Goal: Check status: Check status

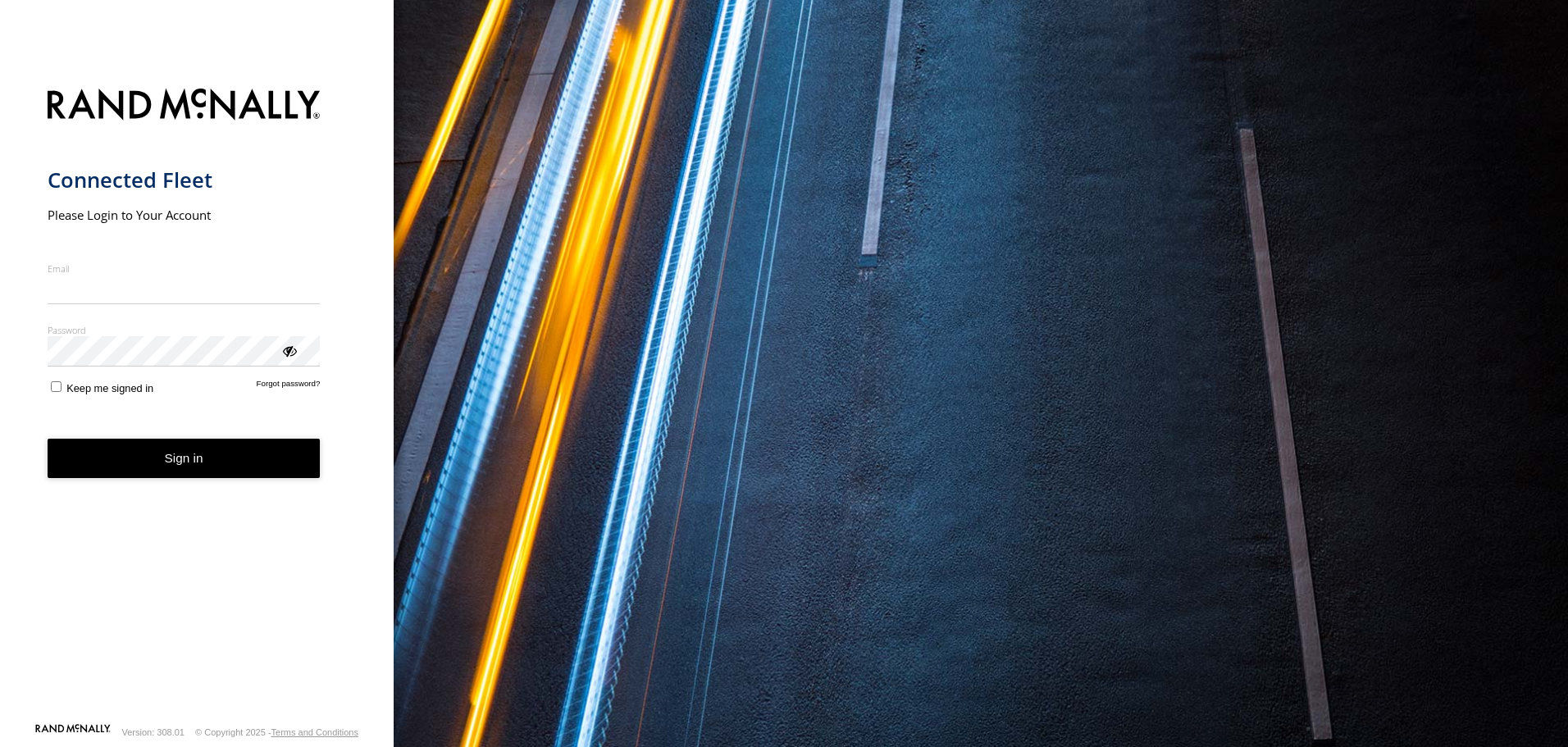
type input "**********"
click at [187, 479] on button "Sign in" at bounding box center [184, 459] width 273 height 40
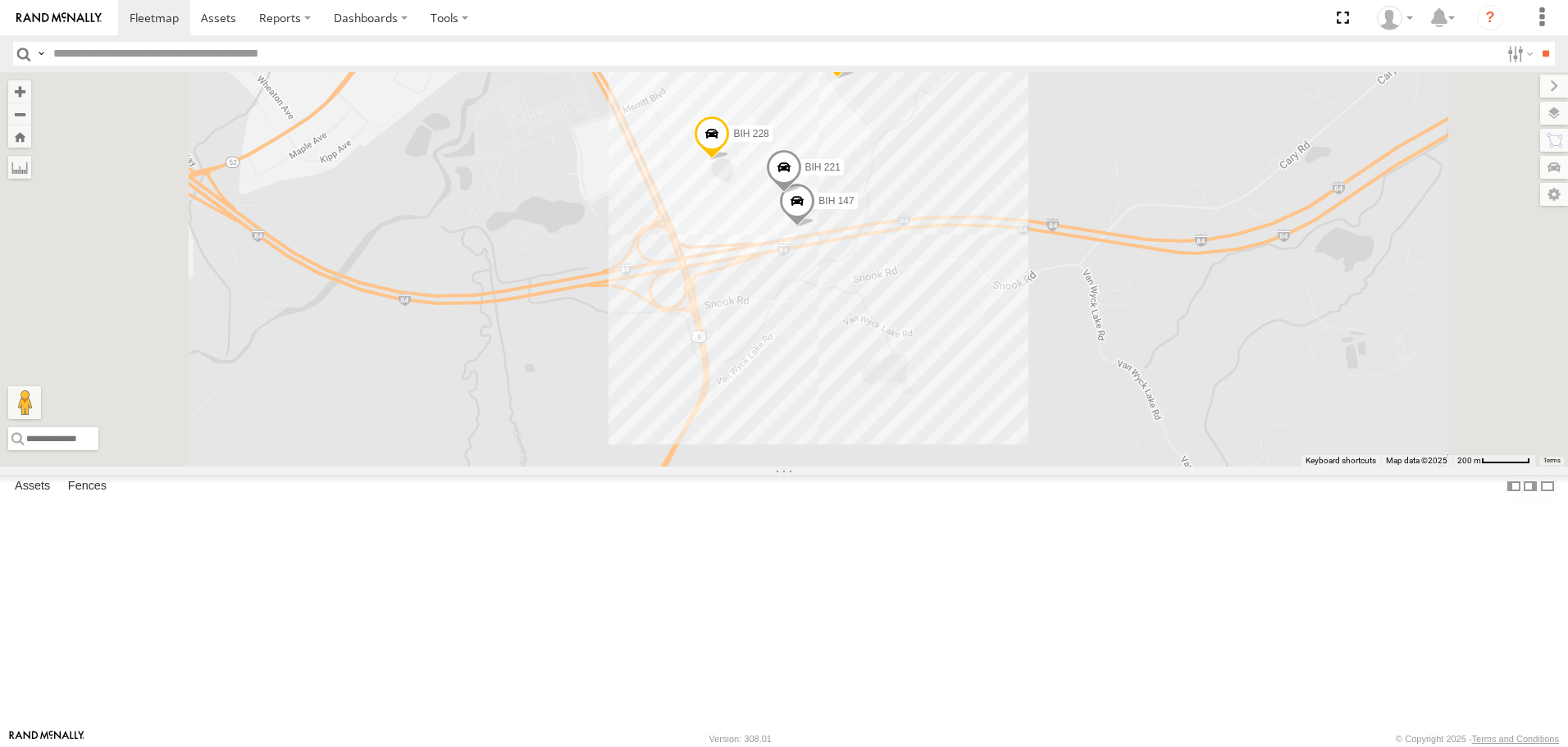
drag, startPoint x: 1086, startPoint y: 158, endPoint x: 1107, endPoint y: 243, distance: 87.6
click at [1107, 243] on div "BIH 120 BIH 215 [GEOGRAPHIC_DATA] 275 BIH 125 Not in Service [GEOGRAPHIC_DATA] …" at bounding box center [784, 269] width 1568 height 393
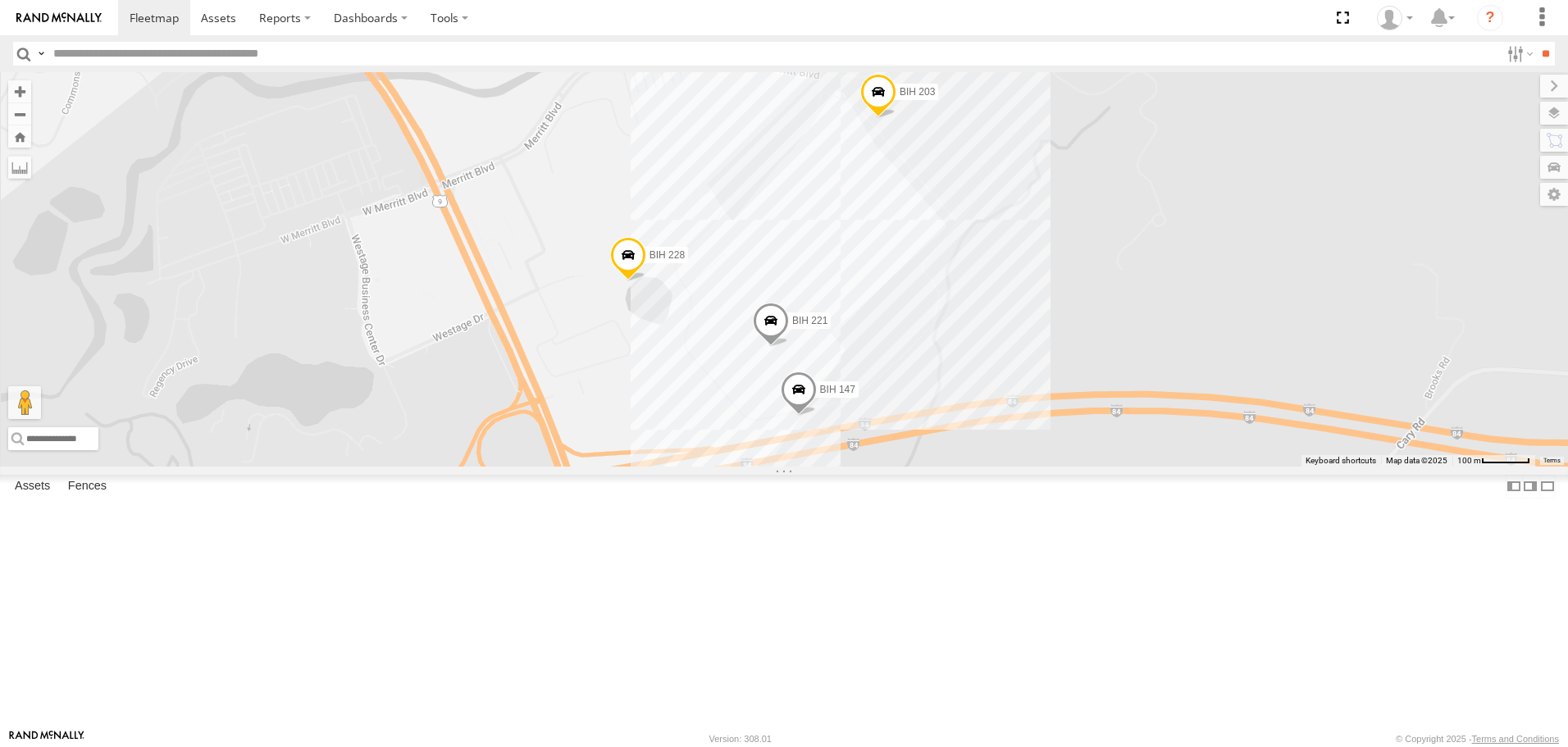
drag, startPoint x: 1091, startPoint y: 333, endPoint x: 1211, endPoint y: 421, distance: 148.8
click at [1211, 421] on div "BIH 120 BIH 215 [GEOGRAPHIC_DATA] 275 BIH 125 Not in Service [GEOGRAPHIC_DATA] …" at bounding box center [784, 269] width 1568 height 393
click at [896, 119] on span at bounding box center [878, 97] width 36 height 45
click at [646, 281] on span at bounding box center [628, 259] width 36 height 45
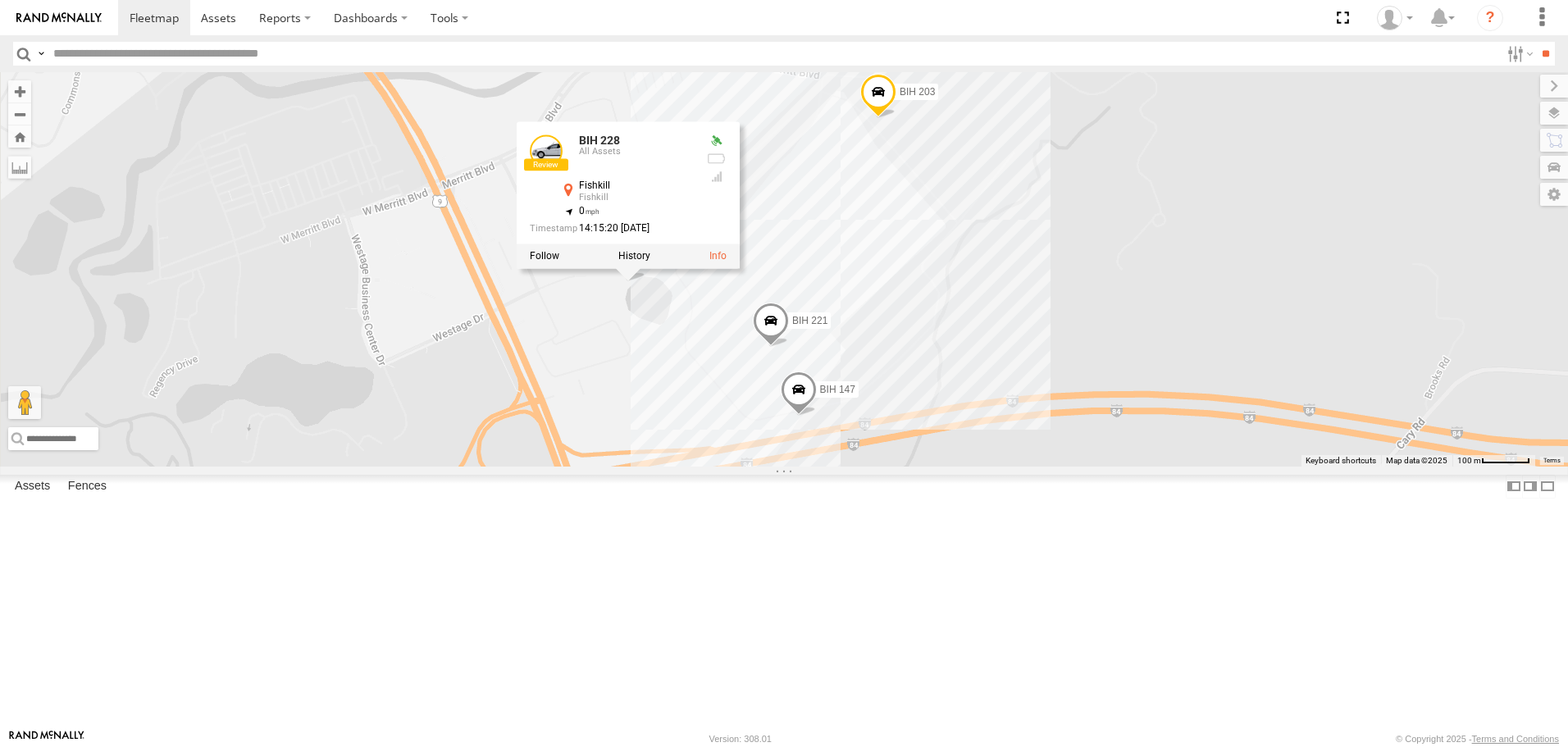
click at [789, 348] on span at bounding box center [771, 325] width 36 height 45
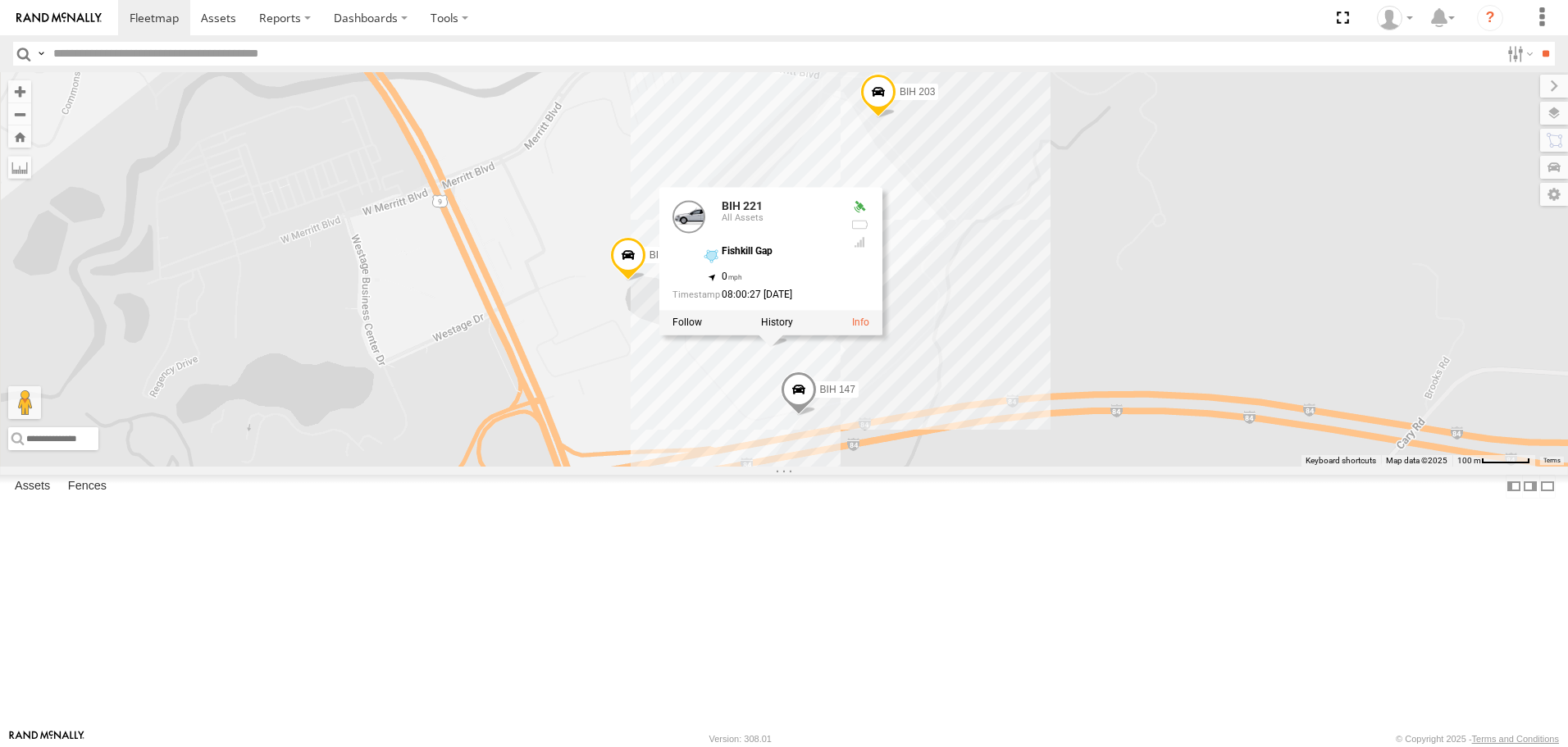
click at [817, 416] on span at bounding box center [799, 393] width 36 height 45
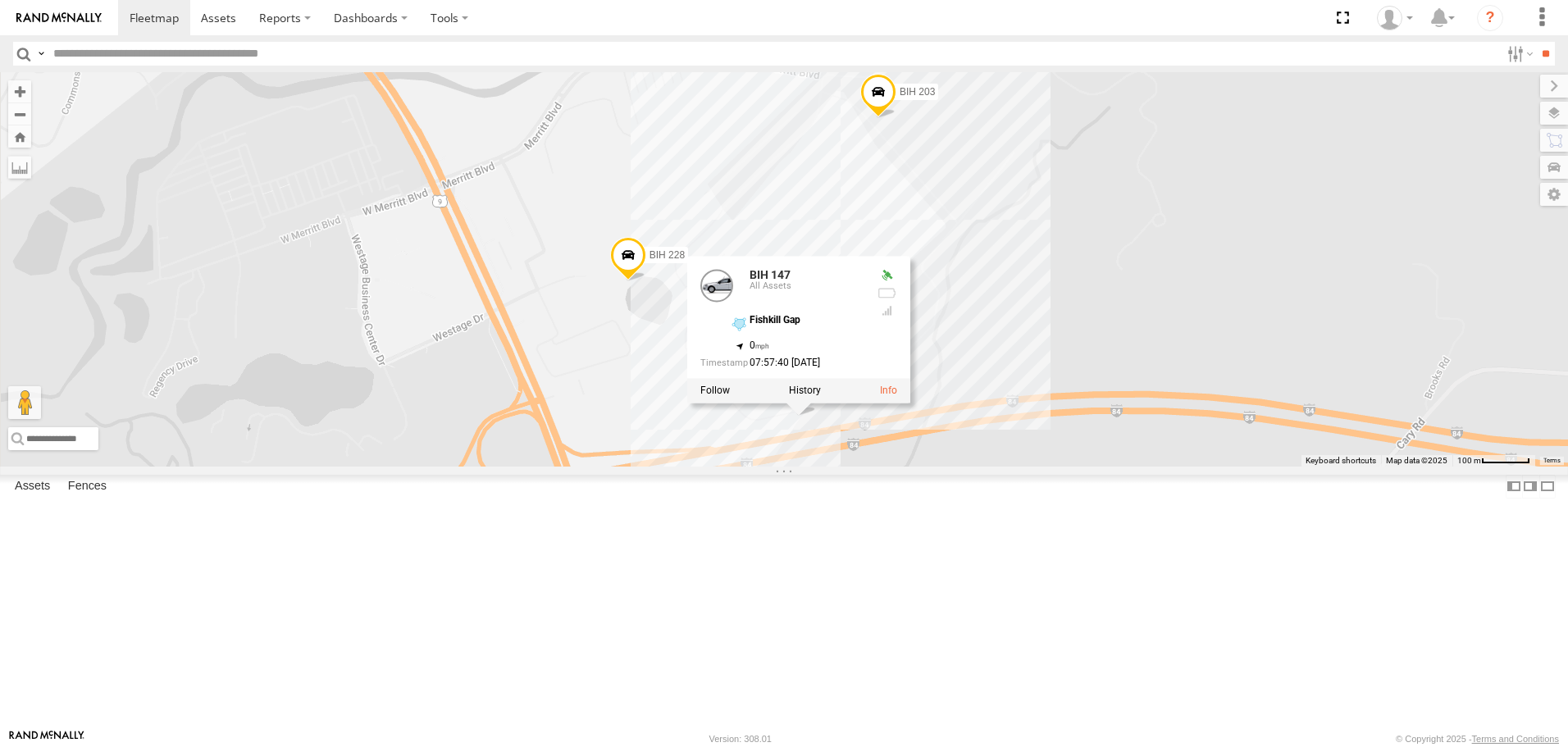
click at [896, 119] on span at bounding box center [878, 97] width 36 height 45
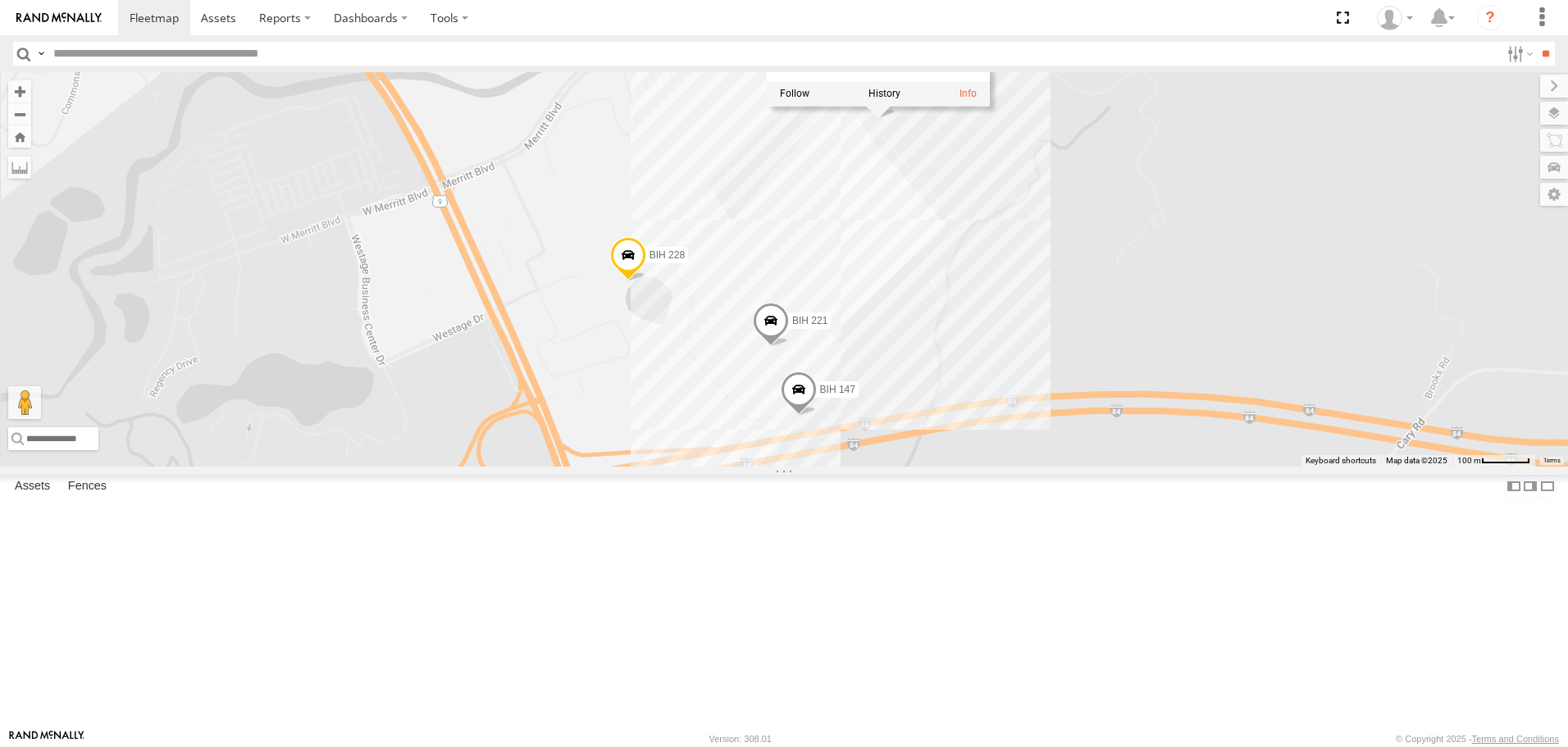
click at [789, 348] on span at bounding box center [771, 325] width 36 height 45
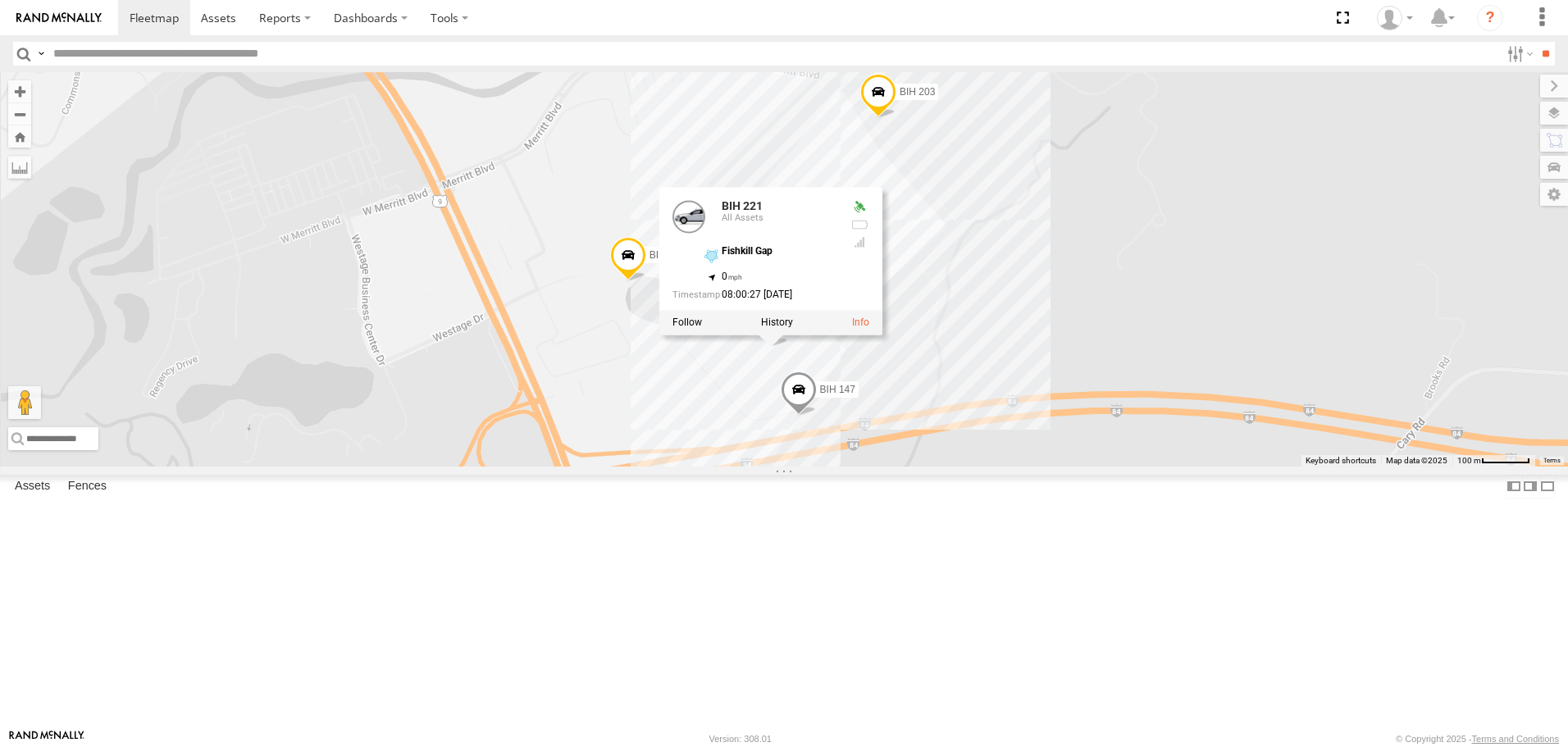
click at [896, 119] on span at bounding box center [878, 97] width 36 height 45
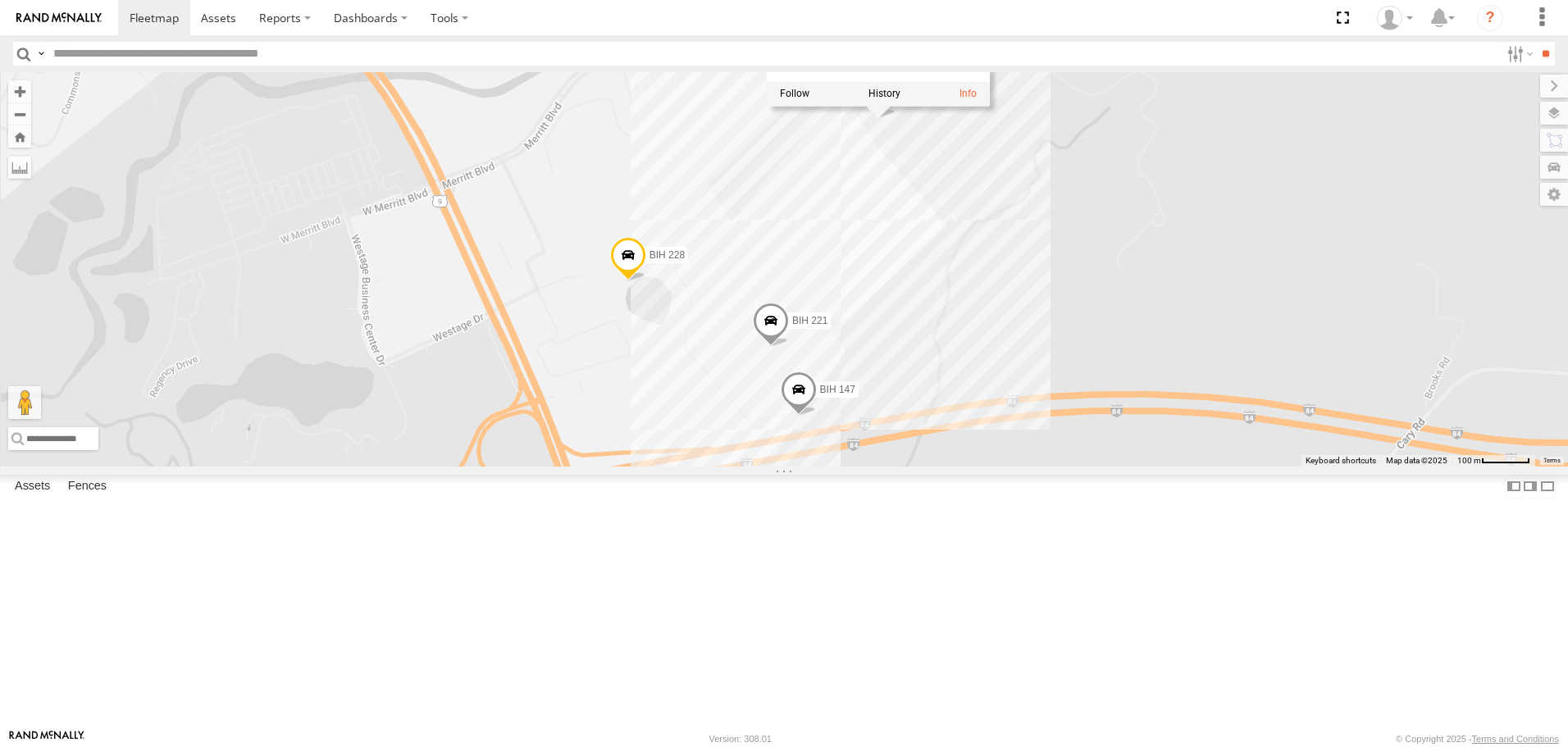
click at [1385, 348] on div "BIH 120 BIH 215 BIH 275 BIH 125 Not in Service BIH57 Not Working BIH 112 BIH 27…" at bounding box center [784, 269] width 1568 height 393
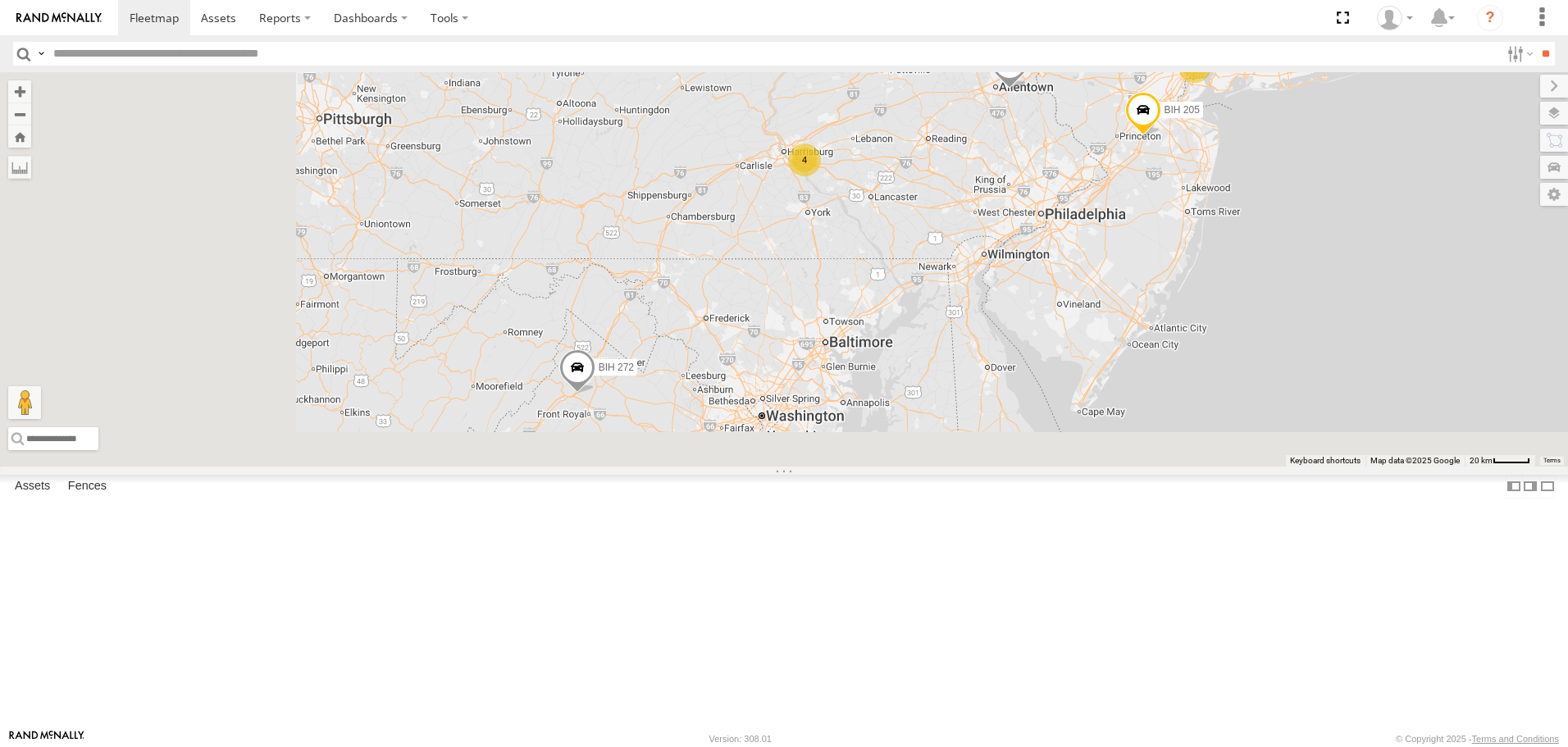
drag, startPoint x: 955, startPoint y: 554, endPoint x: 1250, endPoint y: 249, distance: 424.3
click at [1229, 269] on div "BIH 120 BIH 215 BIH 275 BIH 125 Not in Service BIH57 Not Working BIH 112 BIH 27…" at bounding box center [784, 269] width 1568 height 393
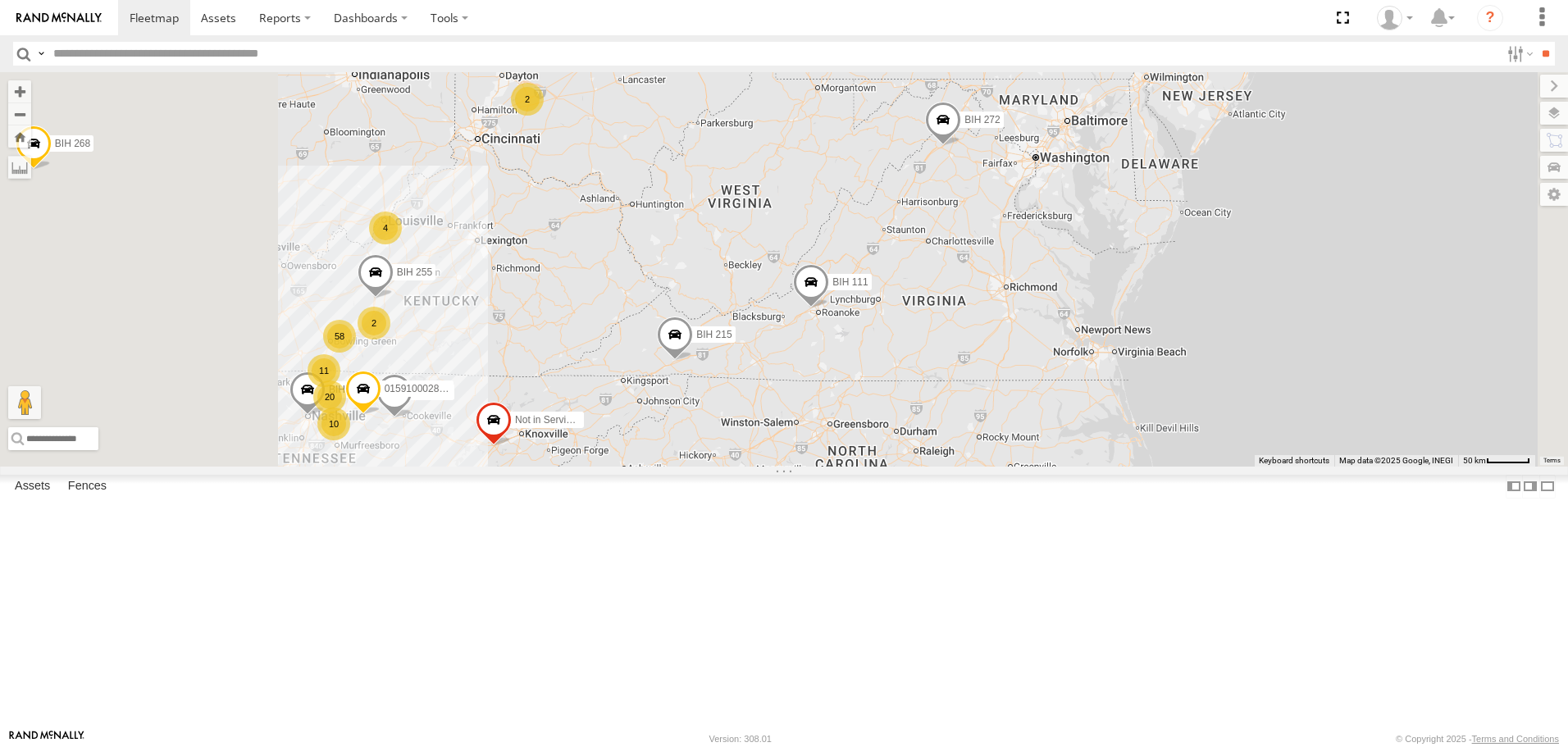
drag, startPoint x: 817, startPoint y: 392, endPoint x: 1041, endPoint y: 326, distance: 233.5
click at [1039, 327] on div "BIH 120 BIH 215 BIH 275 BIH 125 Not in Service BIH57 Not Working BIH 112 BIH 27…" at bounding box center [784, 269] width 1568 height 393
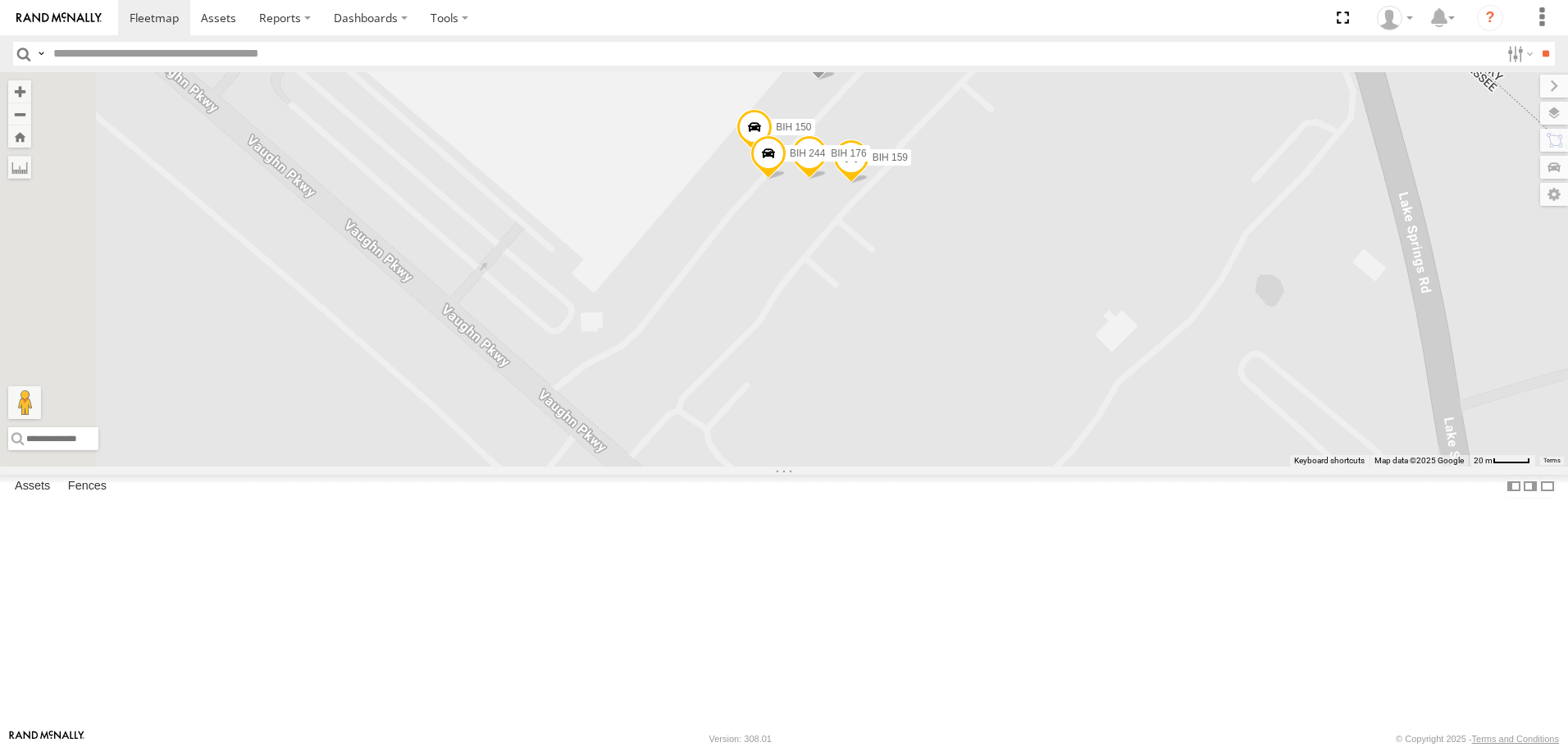
drag, startPoint x: 821, startPoint y: 424, endPoint x: 1185, endPoint y: 355, distance: 370.5
click at [1185, 355] on div "BIH 120 BIH 215 BIH 275 BIH 125 Not in Service BIH57 Not Working BIH 112 BIH 27…" at bounding box center [784, 269] width 1568 height 393
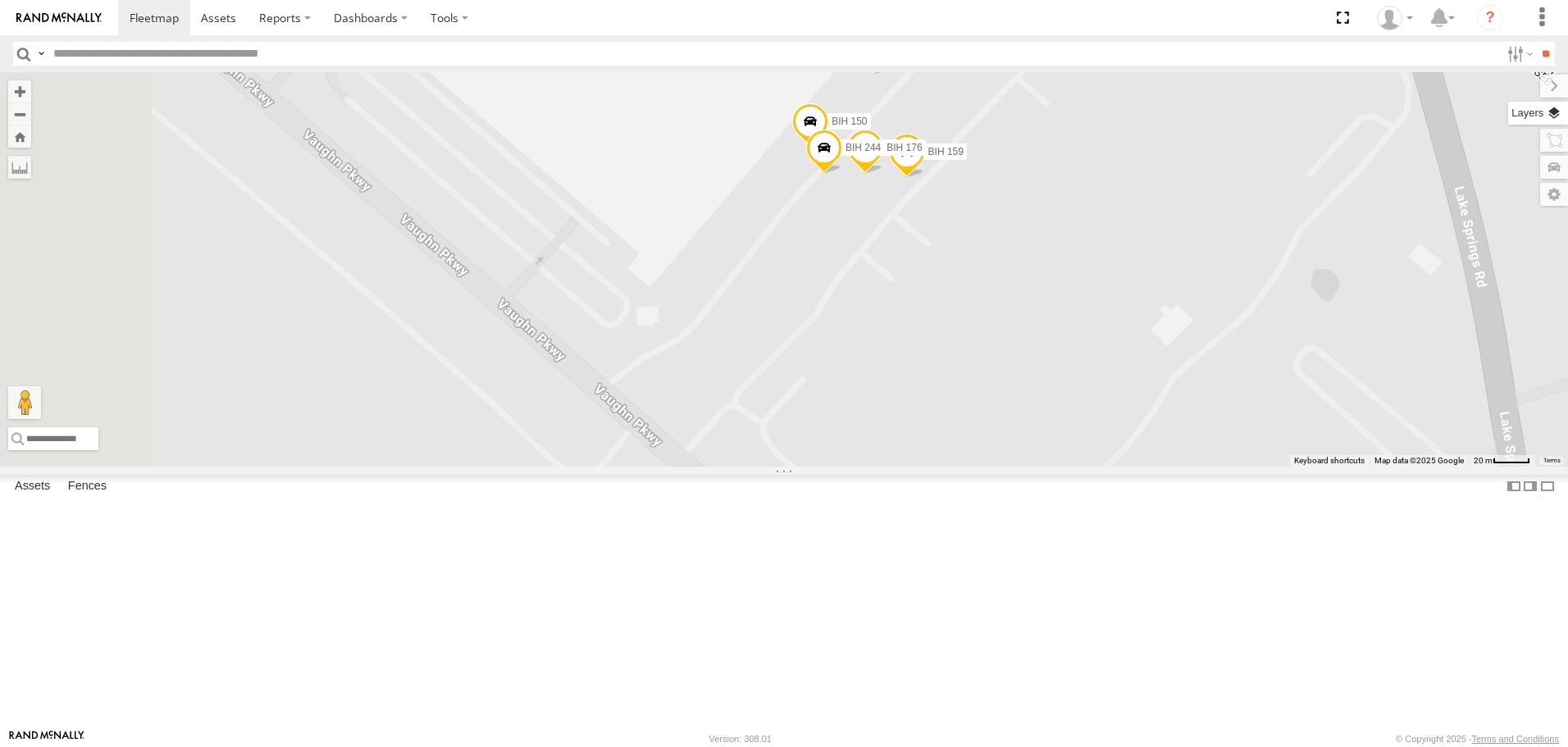
drag, startPoint x: 1556, startPoint y: 111, endPoint x: 1535, endPoint y: 117, distance: 21.8
click at [1555, 111] on label at bounding box center [1554, 113] width 28 height 23
click at [0, 0] on span "Basemaps" at bounding box center [0, 0] width 0 height 0
click at [0, 0] on span "Satellite" at bounding box center [0, 0] width 0 height 0
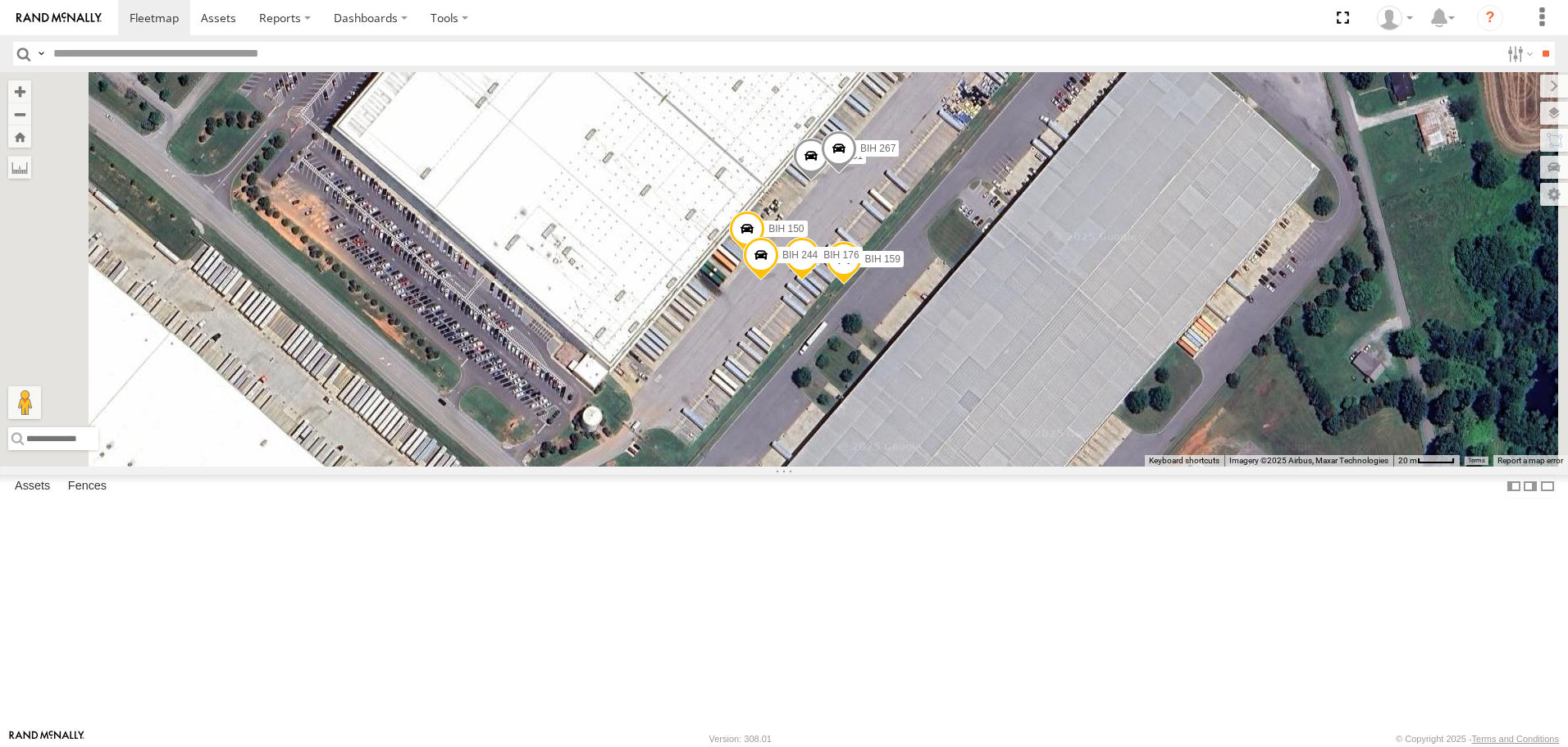
drag, startPoint x: 1231, startPoint y: 266, endPoint x: 1166, endPoint y: 375, distance: 126.9
click at [1166, 375] on div "BIH 120 BIH 215 BIH 275 BIH 125 Not in Service BIH57 Not Working BIH 112 BIH 27…" at bounding box center [784, 269] width 1568 height 393
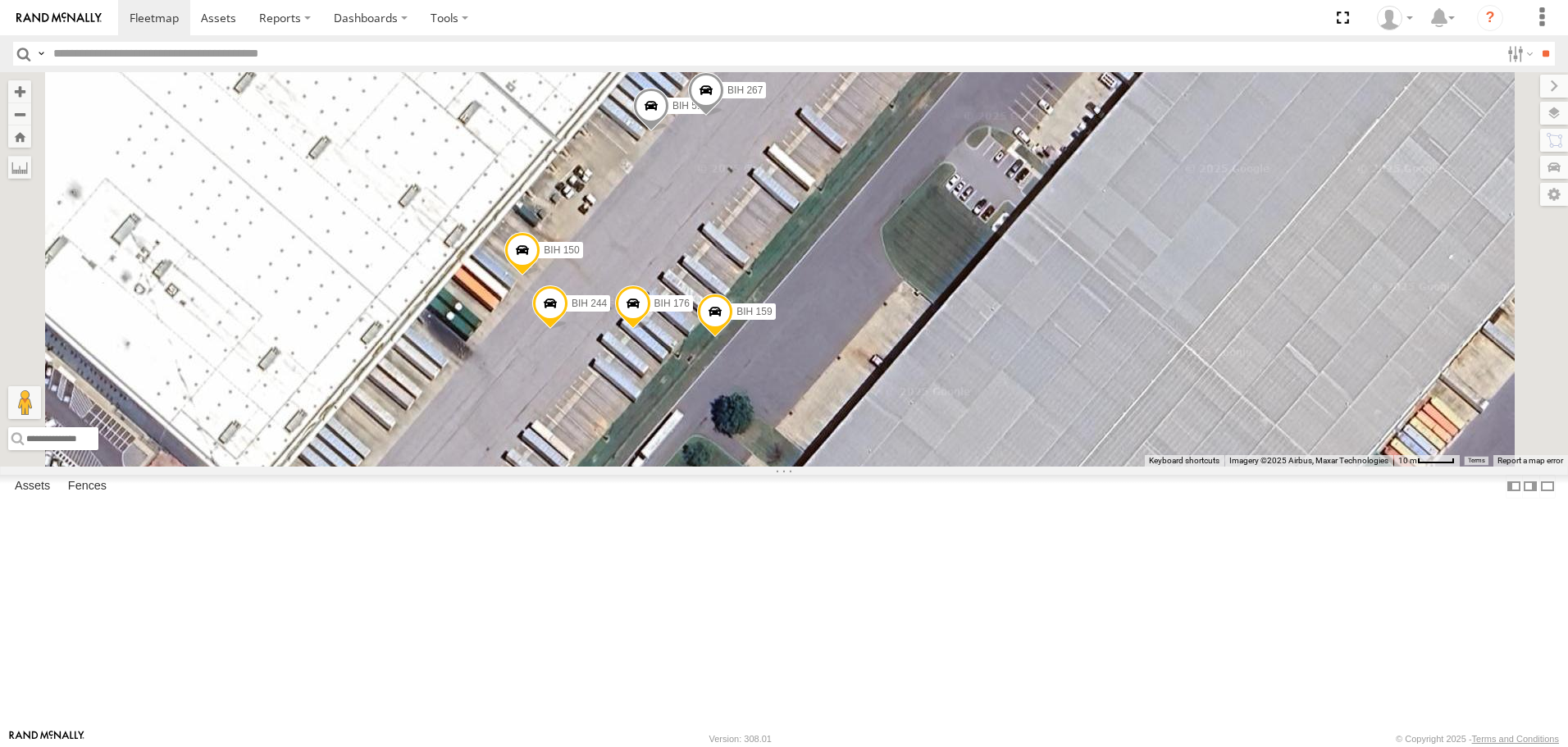
click at [725, 117] on span at bounding box center [706, 95] width 36 height 45
click at [669, 132] on span at bounding box center [651, 109] width 36 height 45
click at [541, 277] on span at bounding box center [522, 254] width 36 height 45
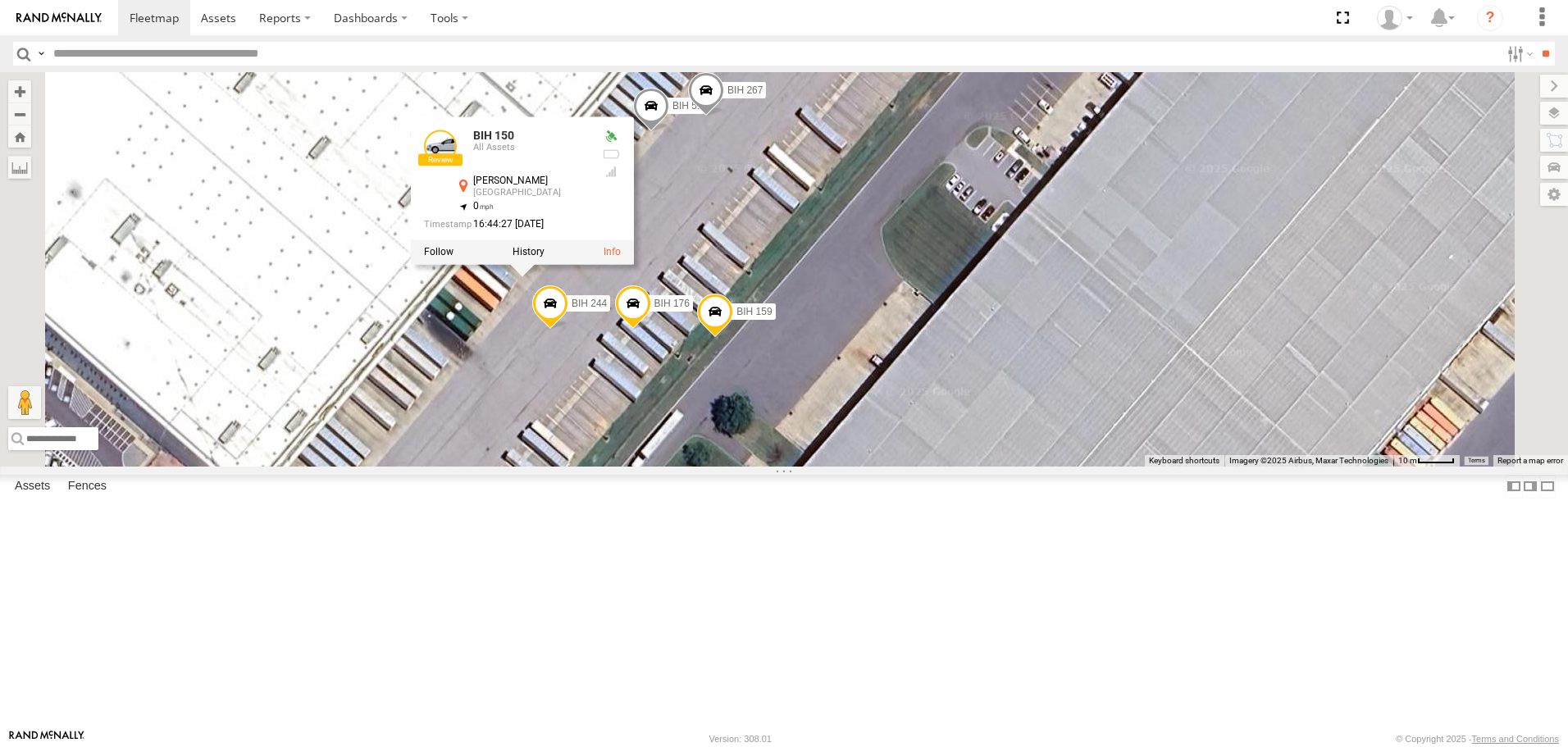
click at [569, 330] on span at bounding box center [550, 308] width 36 height 45
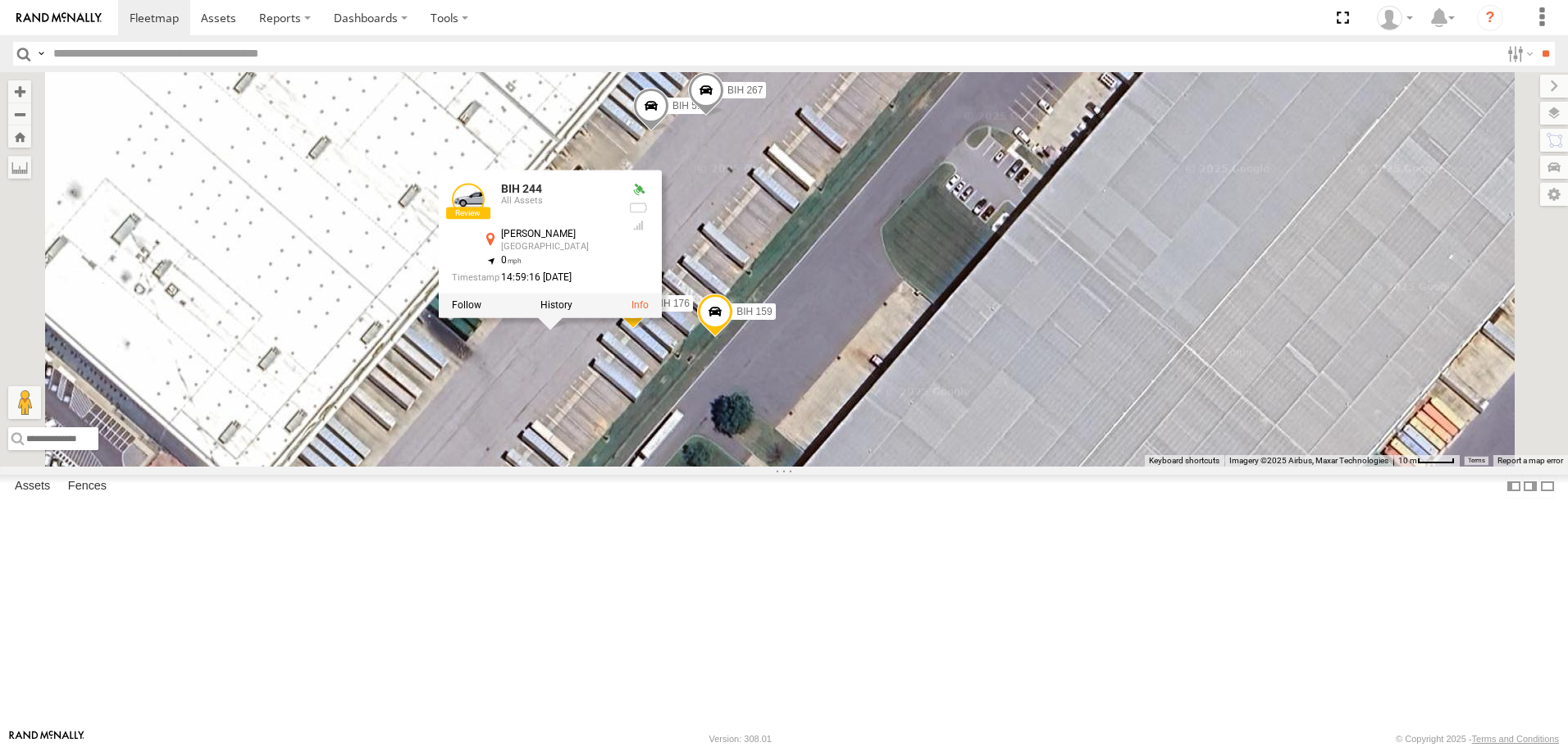
click at [733, 338] on span at bounding box center [714, 316] width 36 height 45
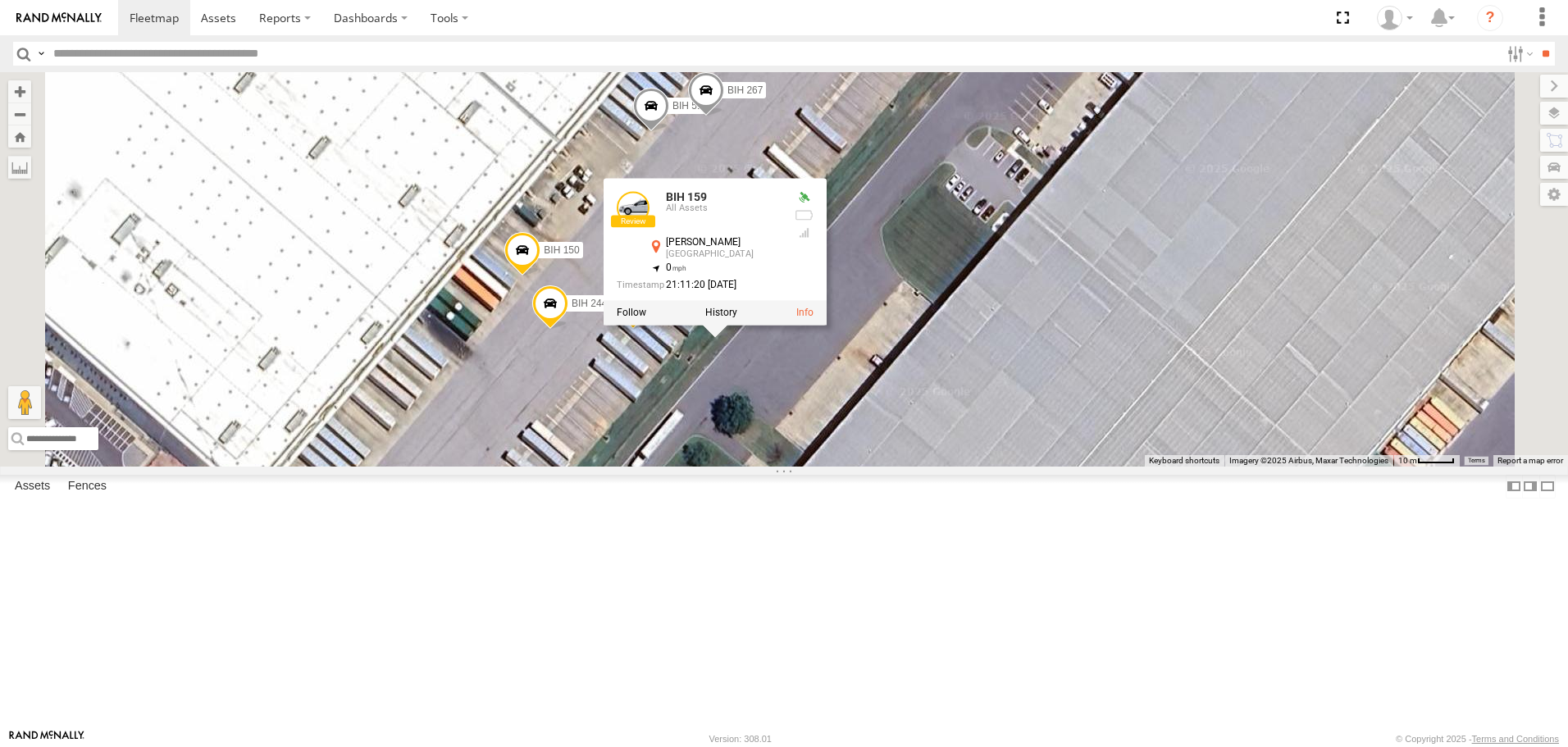
click at [669, 132] on span at bounding box center [651, 109] width 36 height 45
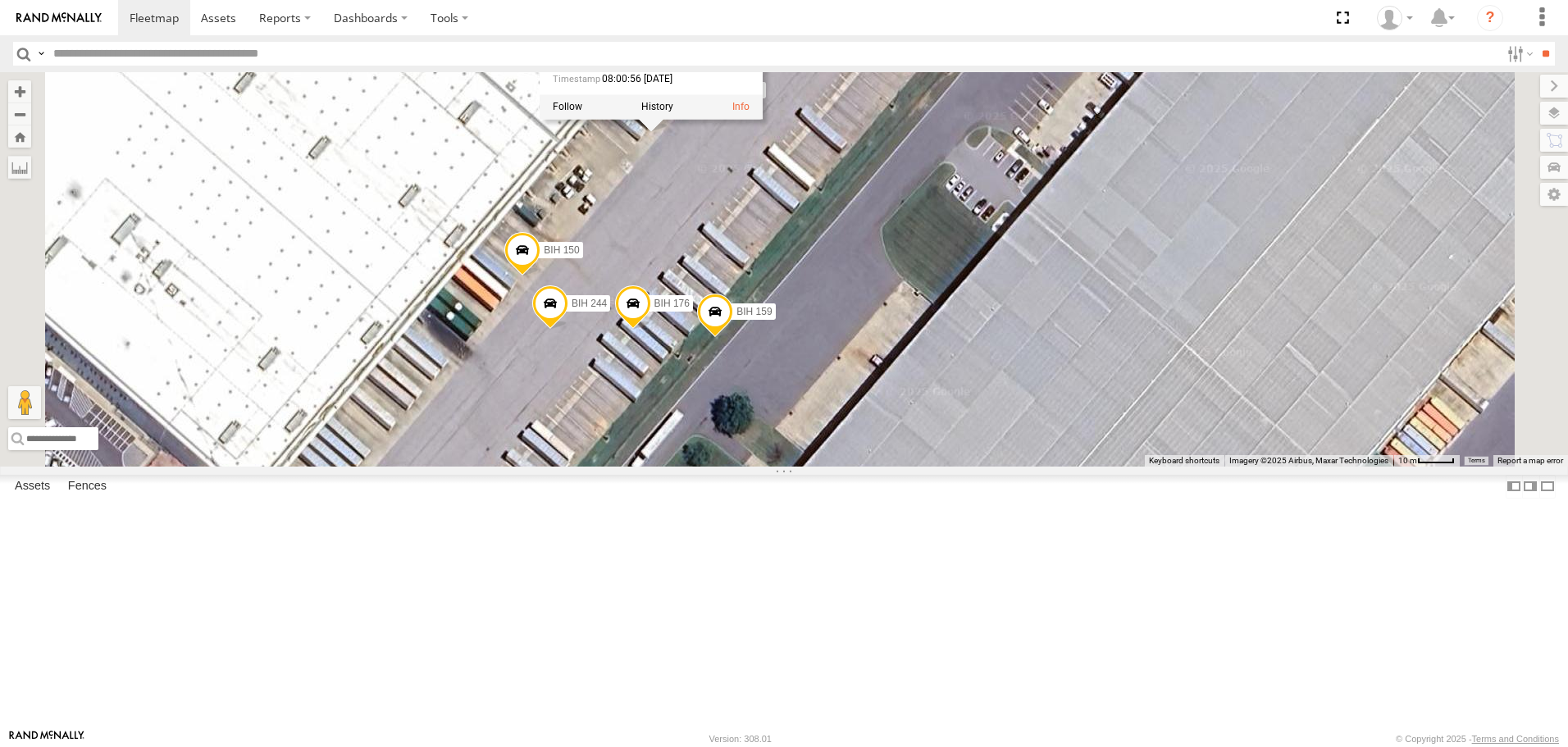
click at [651, 330] on span at bounding box center [633, 308] width 36 height 45
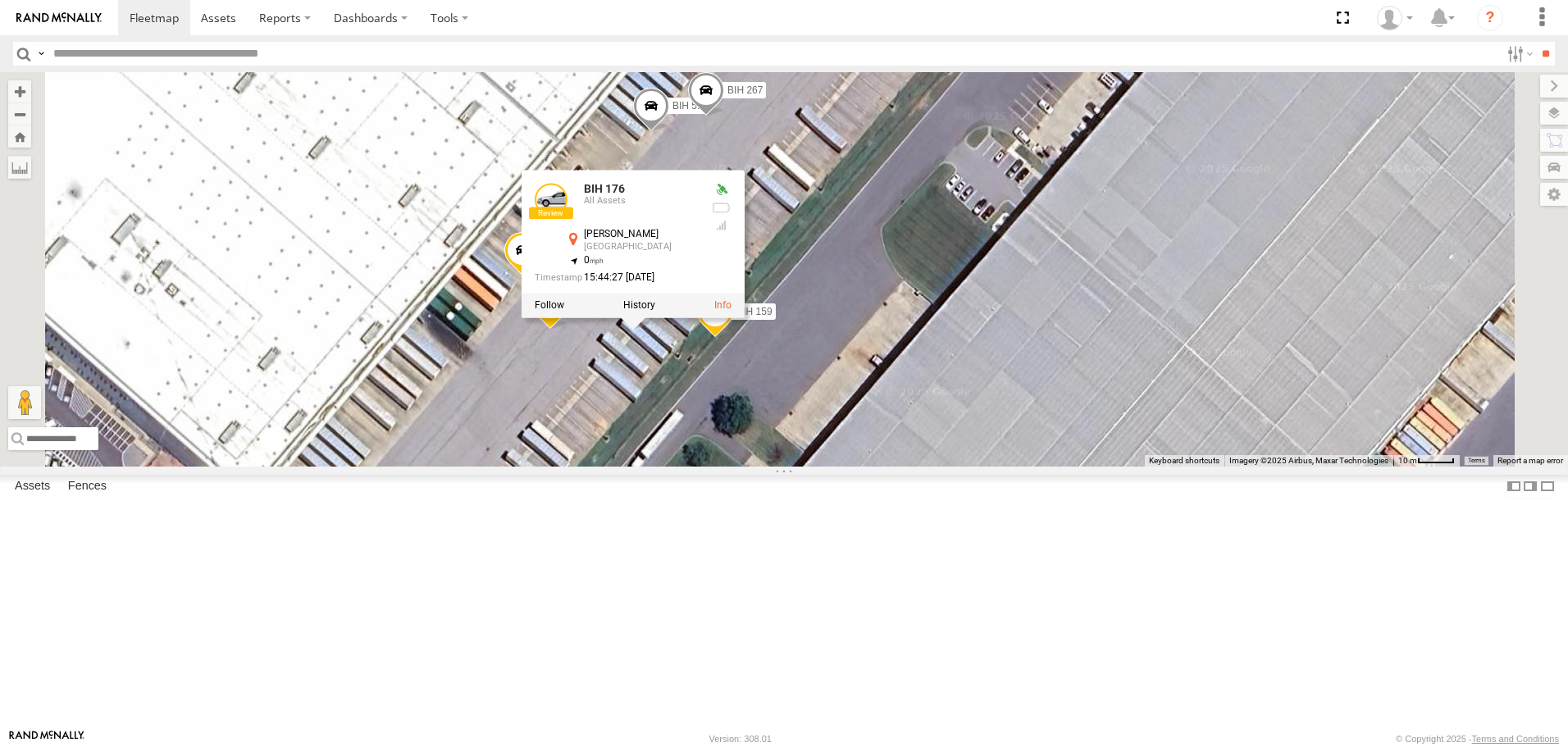
click at [725, 117] on span at bounding box center [706, 95] width 36 height 45
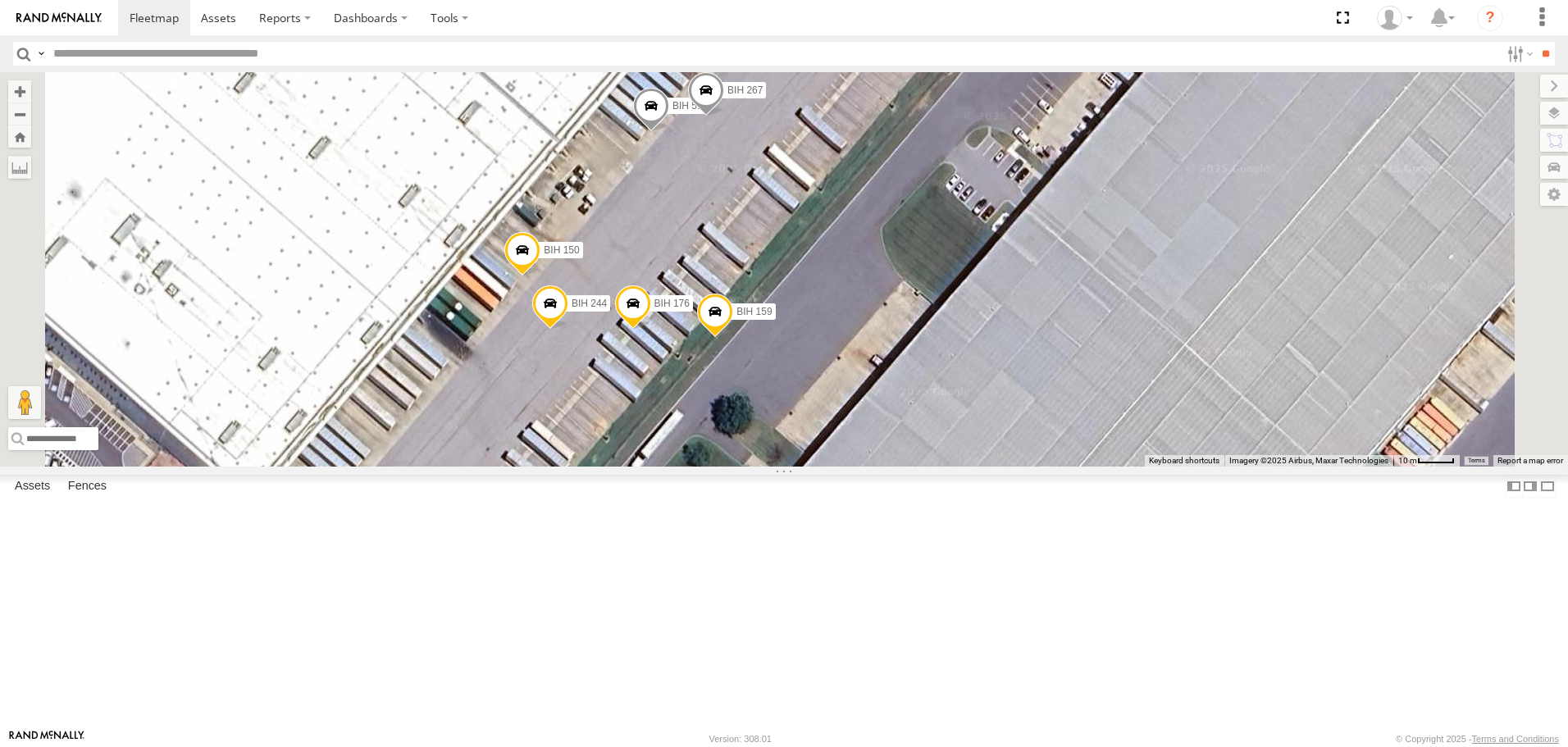
click at [651, 330] on span at bounding box center [633, 308] width 36 height 45
click at [161, 19] on span at bounding box center [154, 18] width 49 height 15
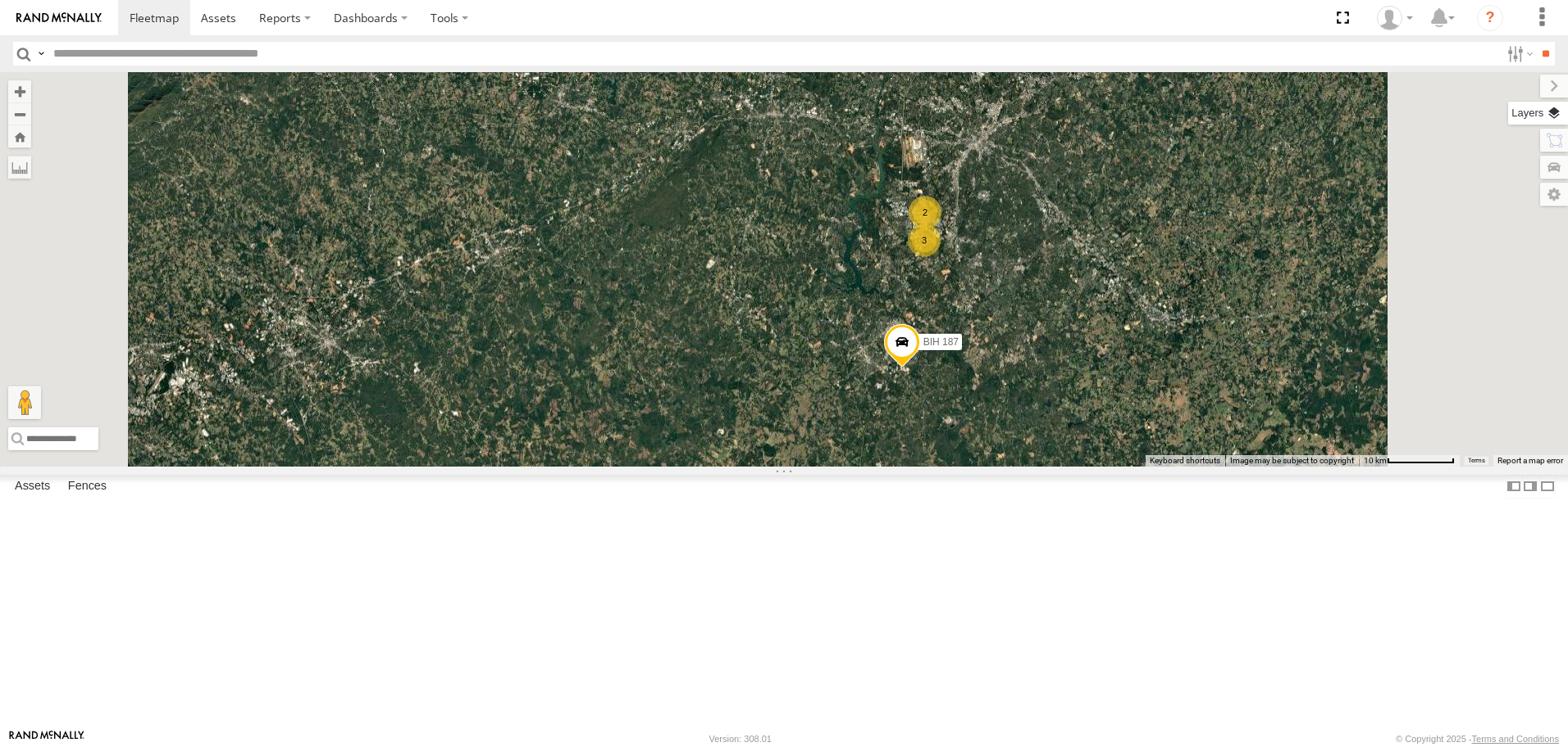
click at [1564, 106] on label at bounding box center [1538, 113] width 60 height 23
click at [0, 0] on span "Basemaps" at bounding box center [0, 0] width 0 height 0
click at [0, 0] on span "Roadmap" at bounding box center [0, 0] width 0 height 0
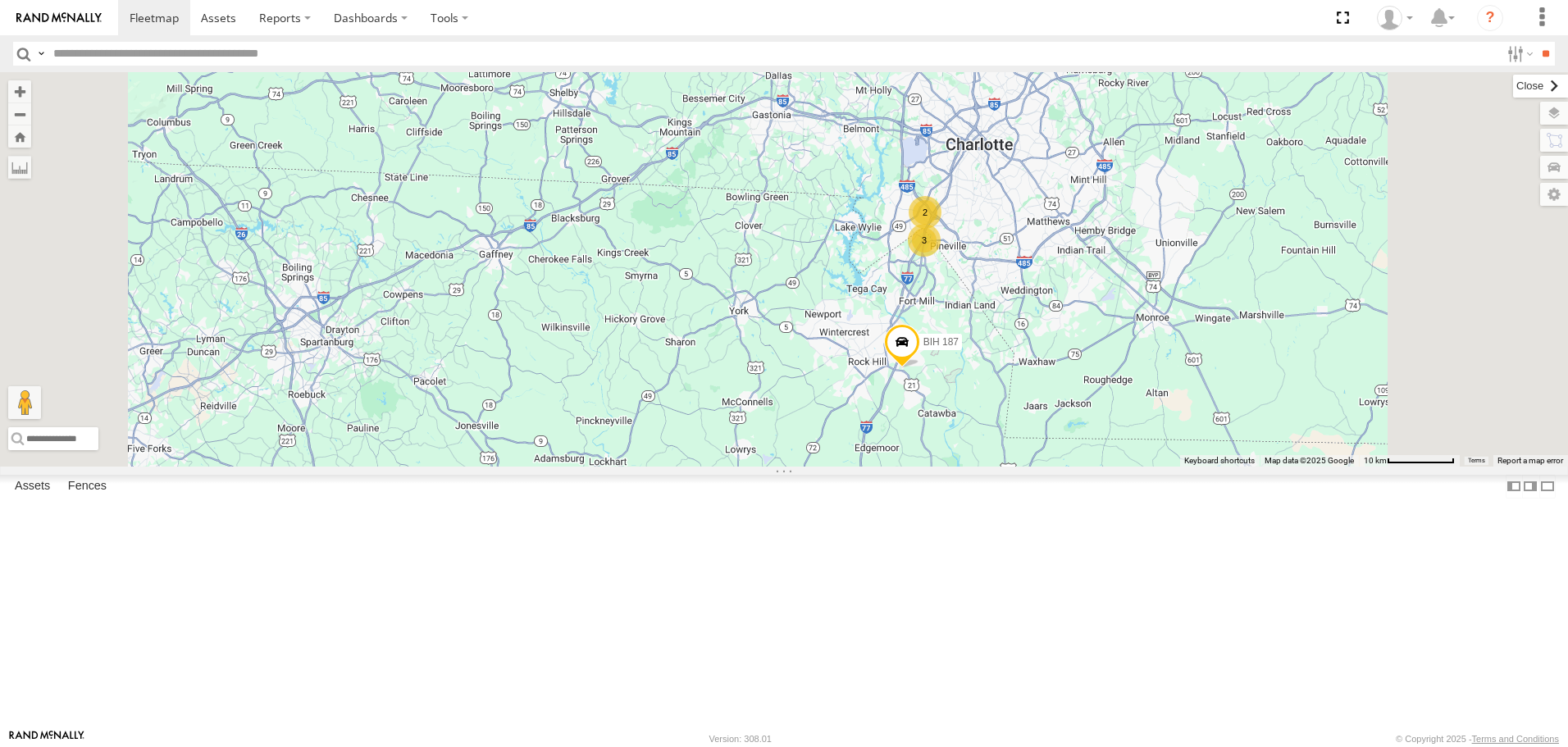
drag, startPoint x: 1339, startPoint y: 87, endPoint x: 1266, endPoint y: 177, distance: 115.9
click at [1540, 88] on label at bounding box center [1554, 86] width 28 height 23
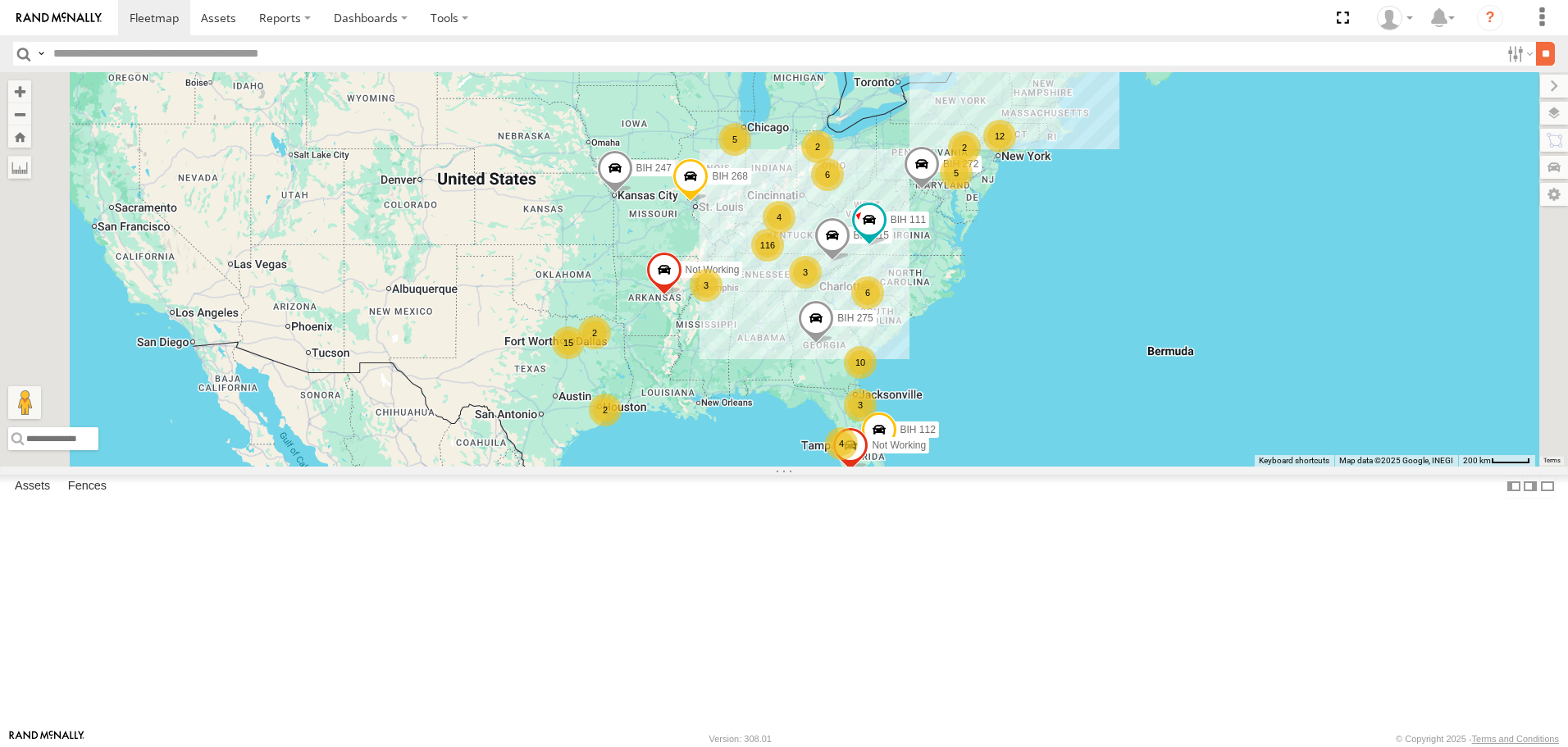
click at [1540, 60] on input "**" at bounding box center [1545, 54] width 19 height 24
click at [0, 0] on span "Asset" at bounding box center [0, 0] width 0 height 0
click at [0, 0] on span at bounding box center [0, 0] width 0 height 0
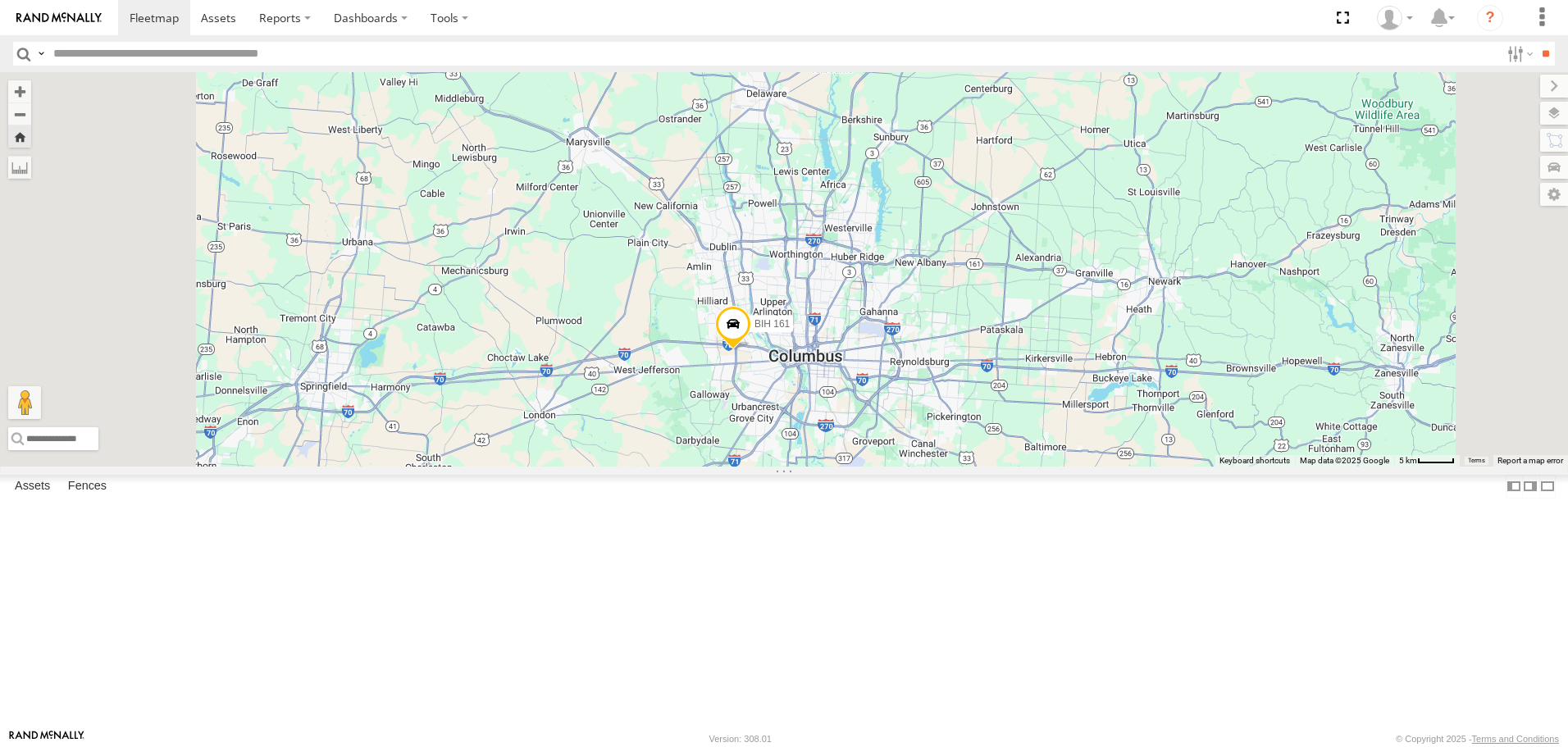
scroll to position [4919, 0]
click at [0, 0] on span at bounding box center [0, 0] width 0 height 0
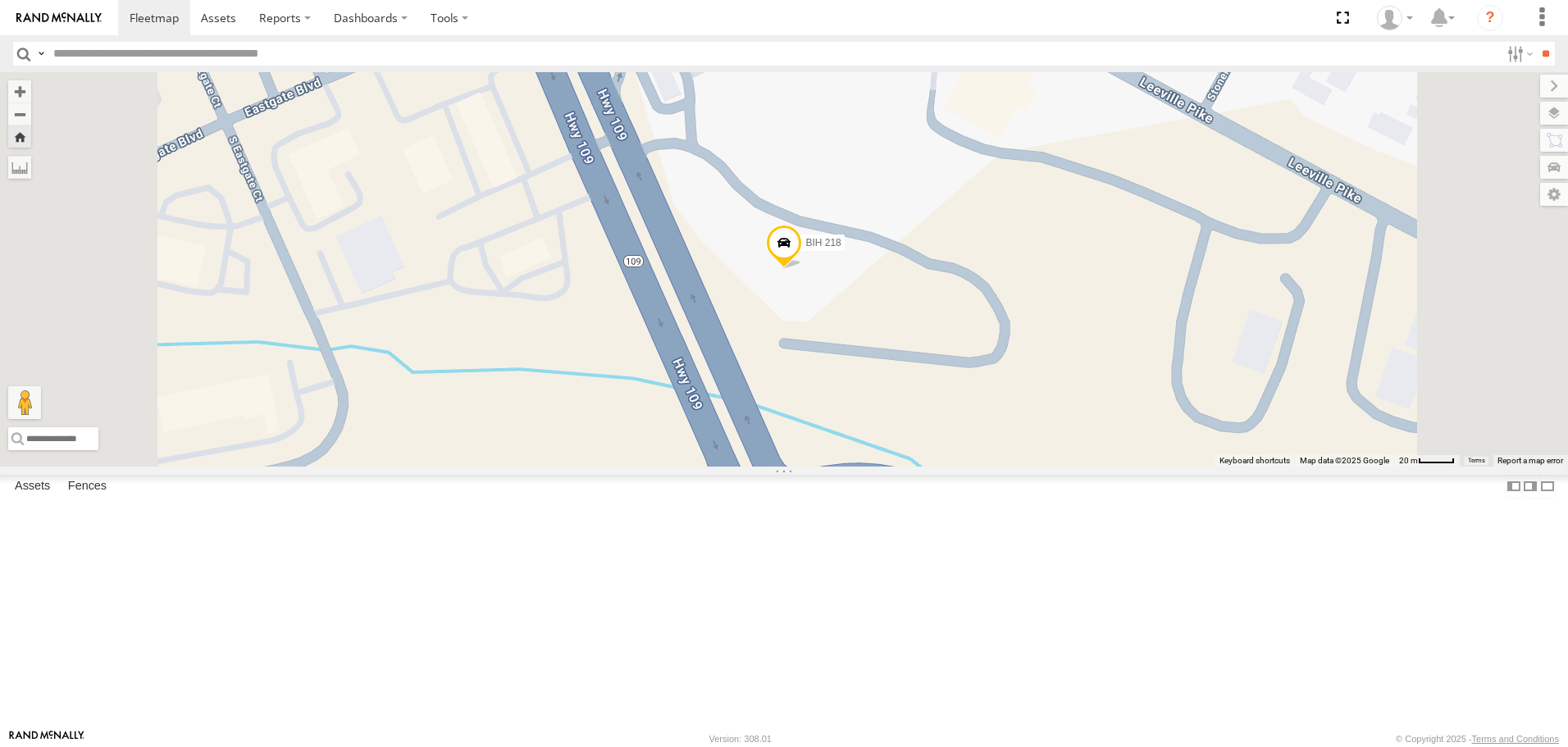
scroll to position [6313, 0]
click at [0, 0] on span at bounding box center [0, 0] width 0 height 0
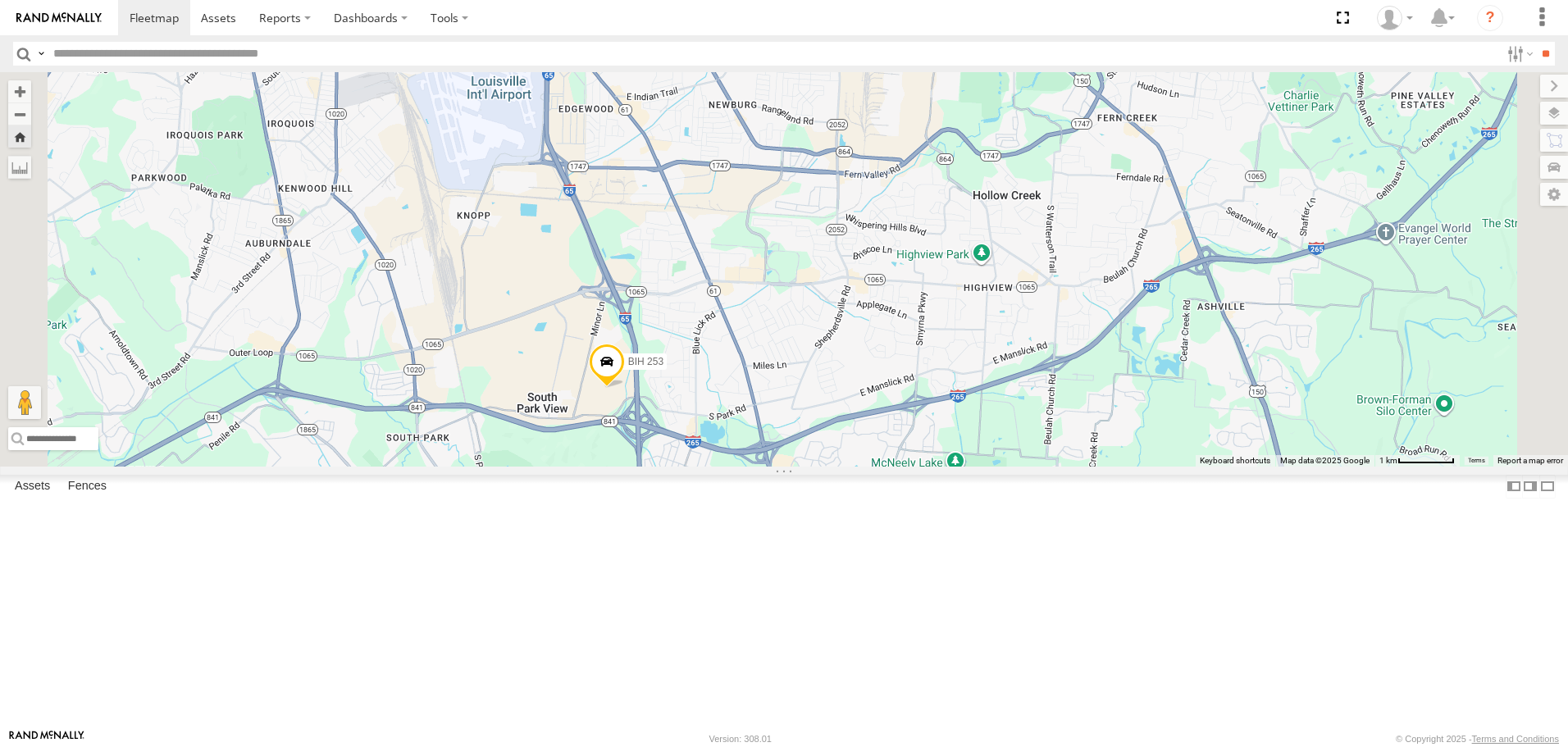
scroll to position [6640, 0]
click at [0, 0] on span at bounding box center [0, 0] width 0 height 0
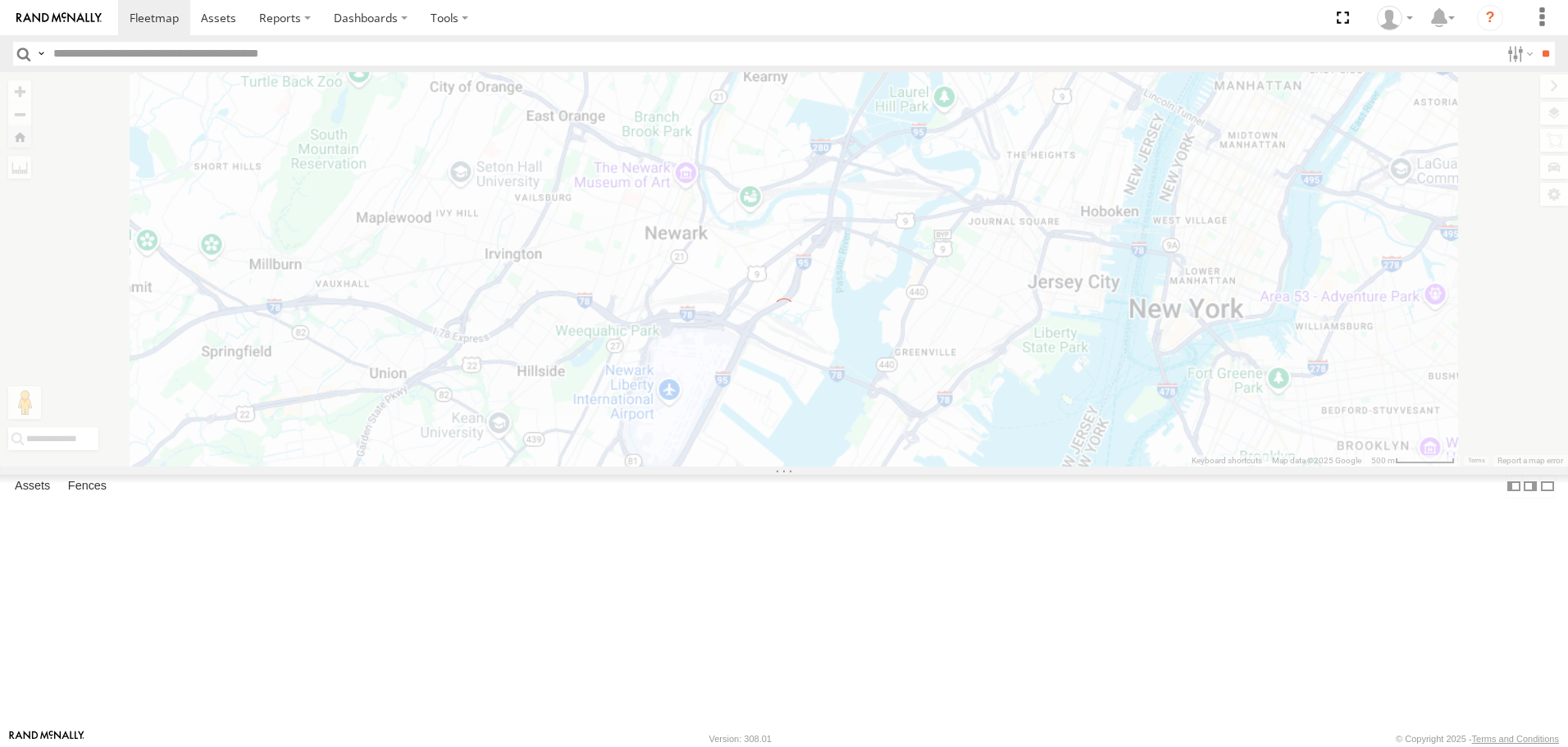
scroll to position [0, 0]
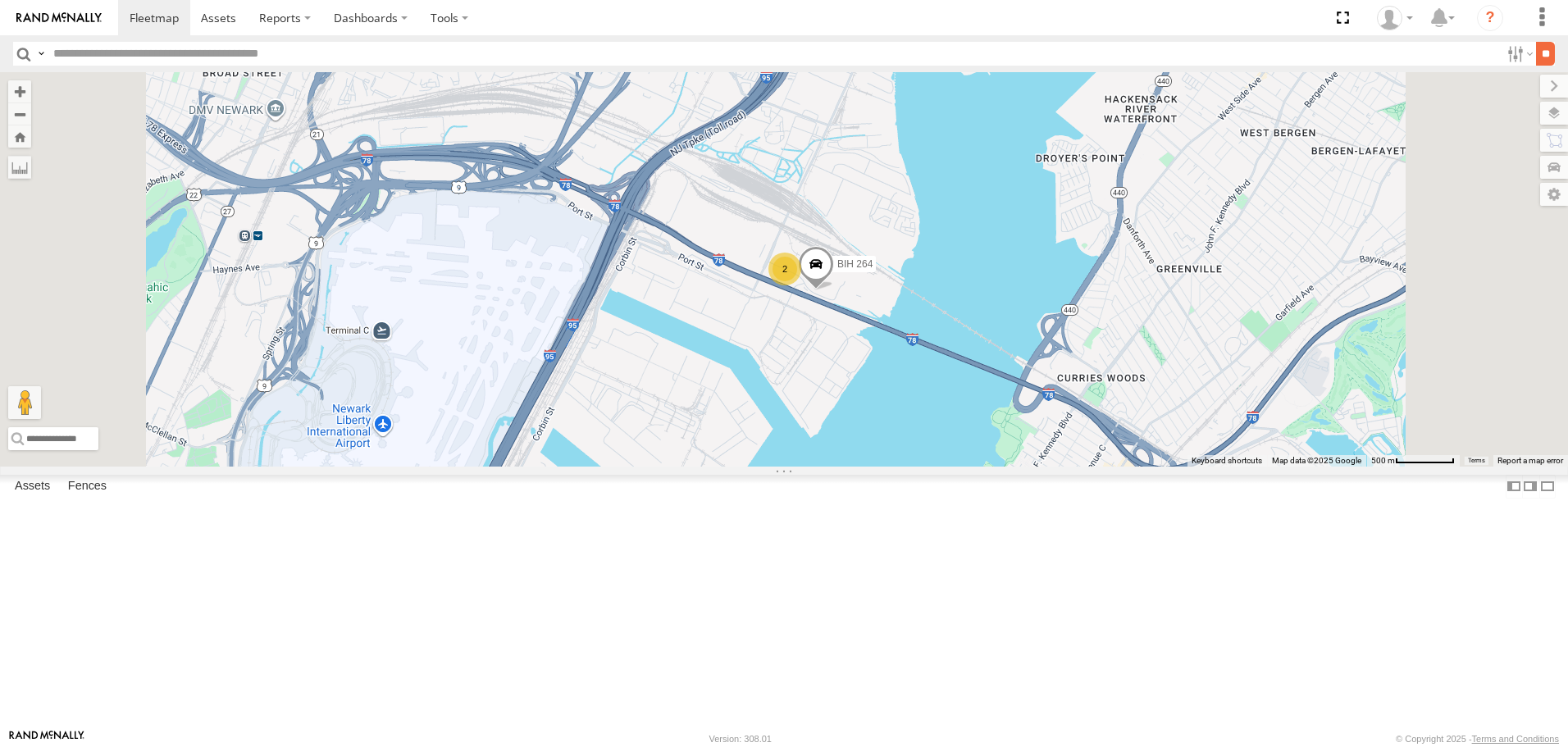
click at [1546, 55] on input "**" at bounding box center [1545, 54] width 19 height 24
click at [0, 0] on span at bounding box center [0, 0] width 0 height 0
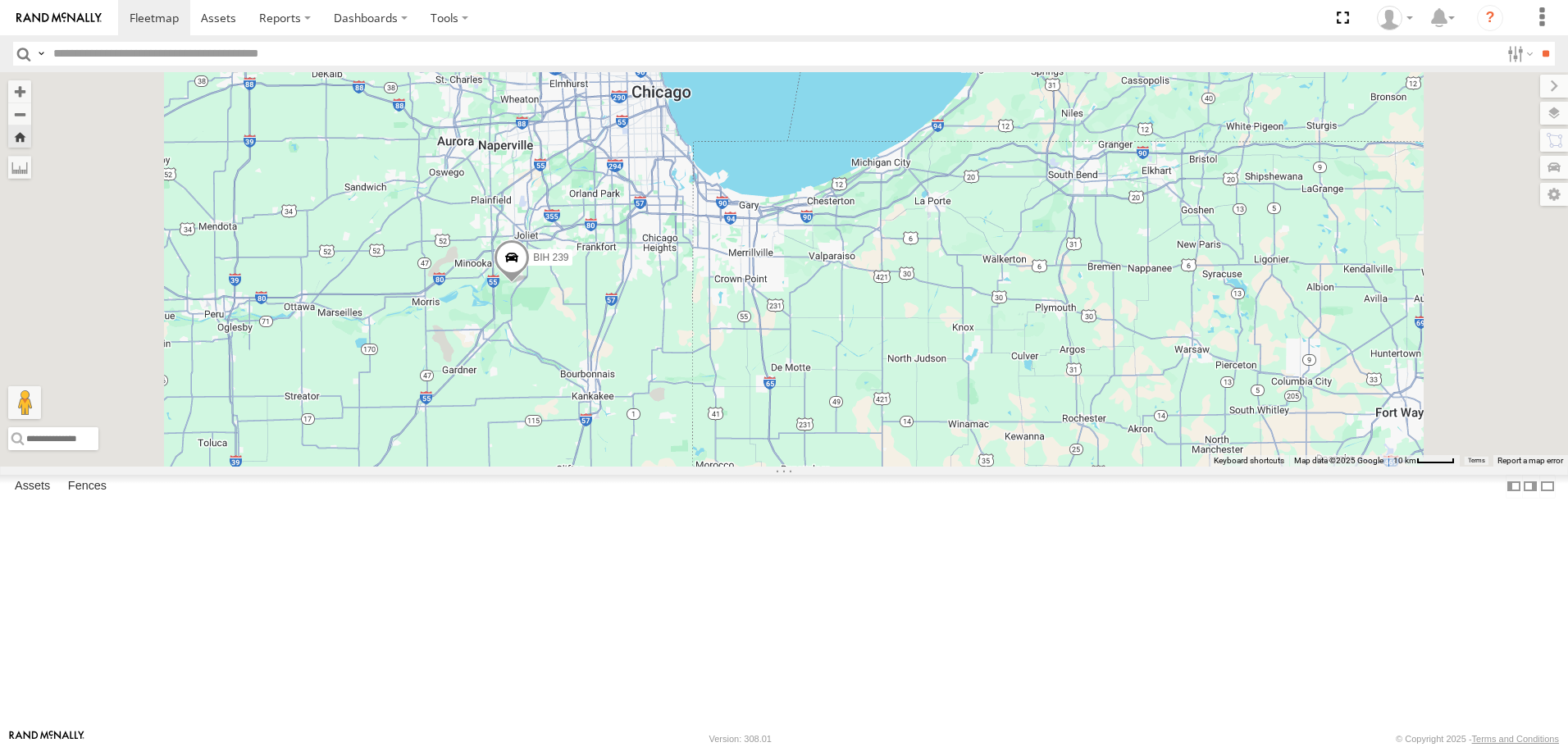
scroll to position [8034, 0]
click at [0, 0] on span at bounding box center [0, 0] width 0 height 0
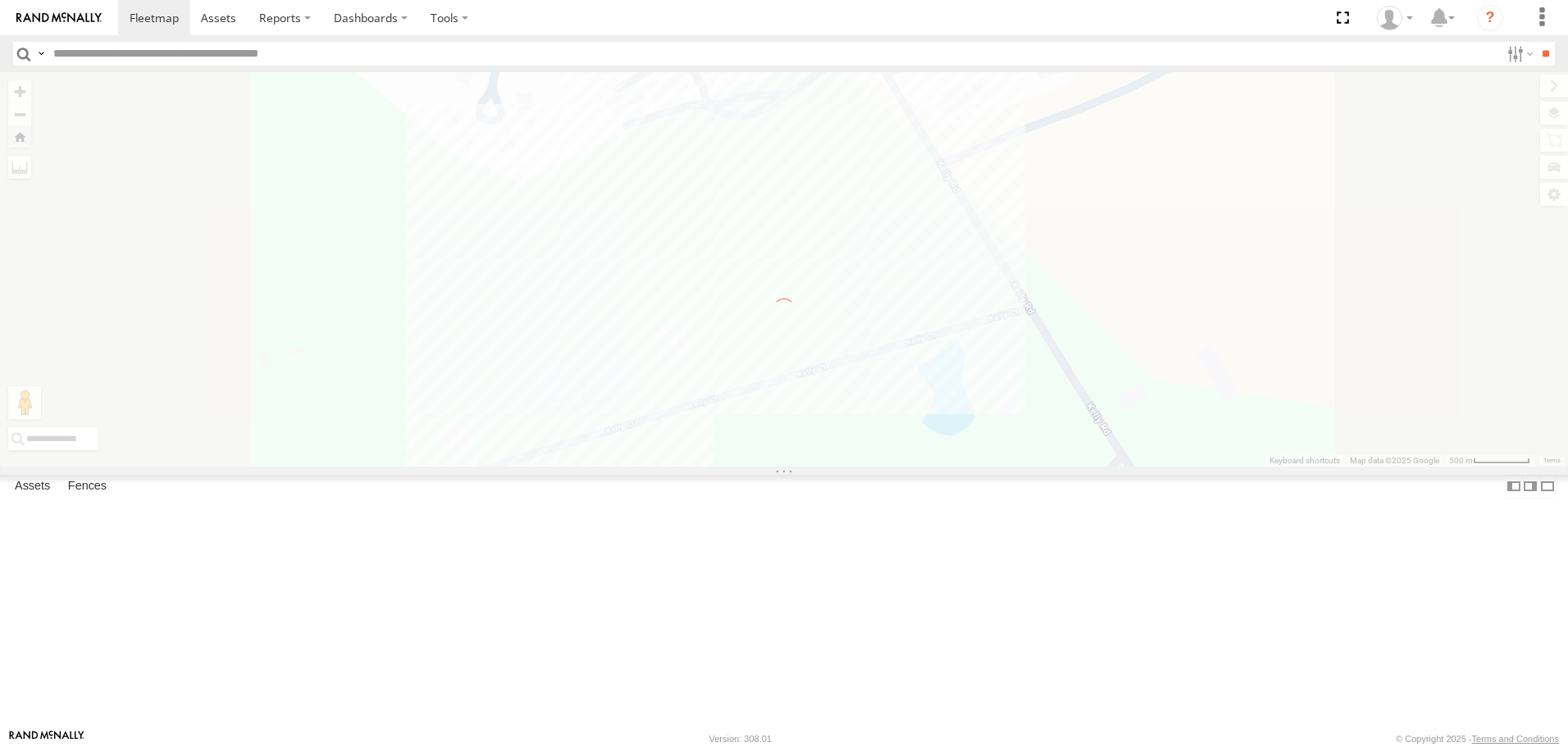
scroll to position [0, 0]
